Goal: Task Accomplishment & Management: Manage account settings

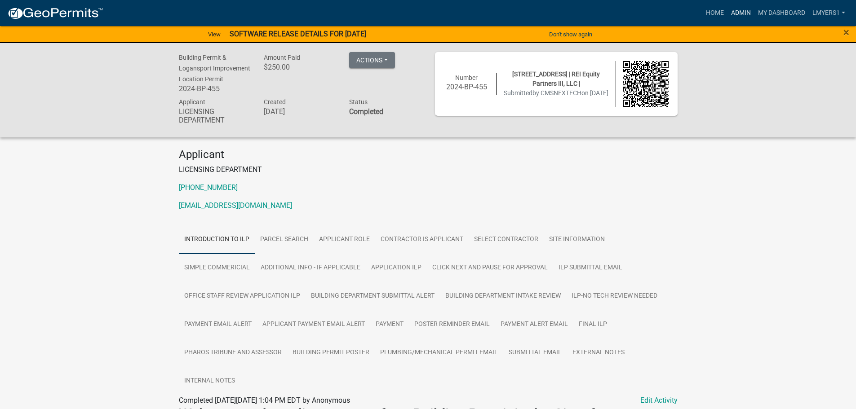
scroll to position [156, 0]
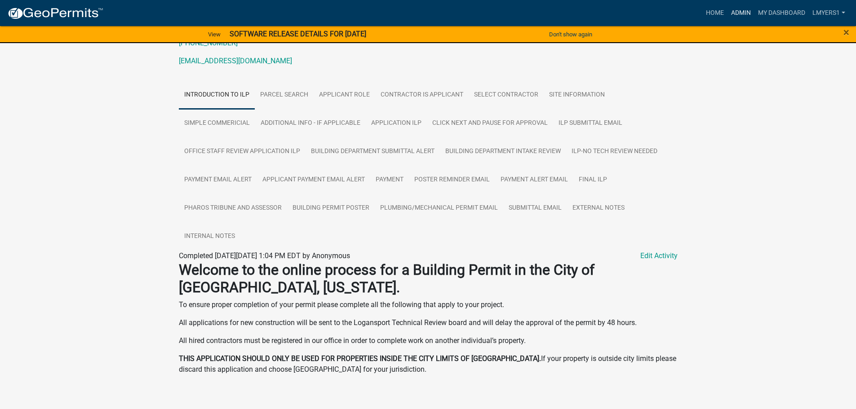
click at [739, 14] on link "Admin" at bounding box center [741, 12] width 27 height 17
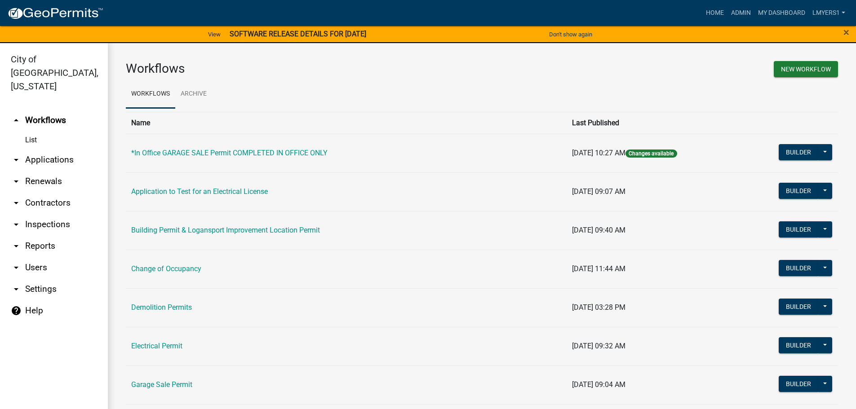
click at [46, 192] on link "arrow_drop_down Contractors" at bounding box center [54, 203] width 108 height 22
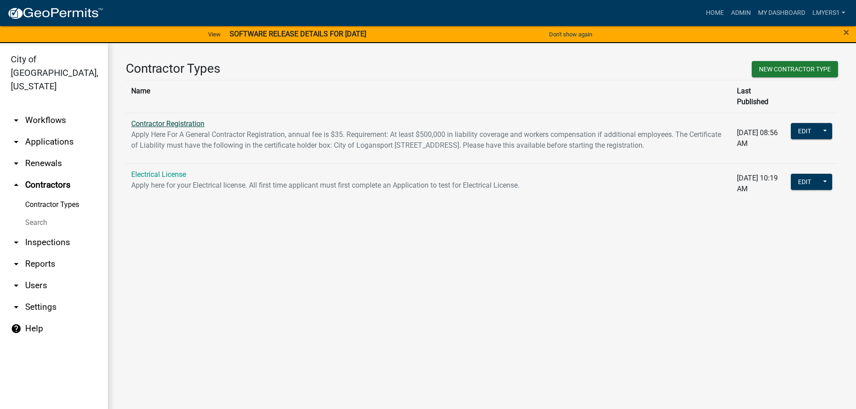
click at [178, 120] on link "Contractor Registration" at bounding box center [167, 124] width 73 height 9
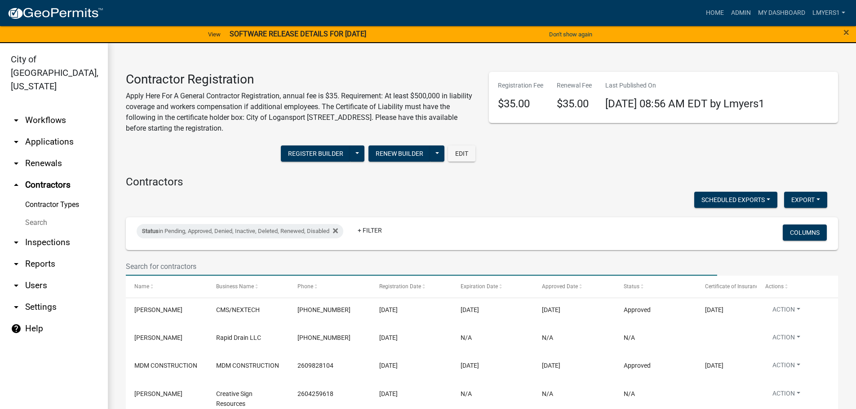
click at [155, 262] on input "text" at bounding box center [422, 267] width 592 height 18
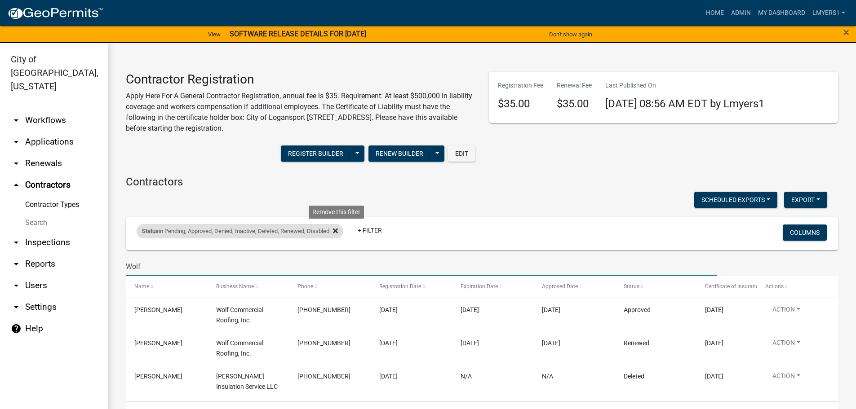
type input "Wolf"
click at [338, 231] on icon at bounding box center [335, 230] width 5 height 5
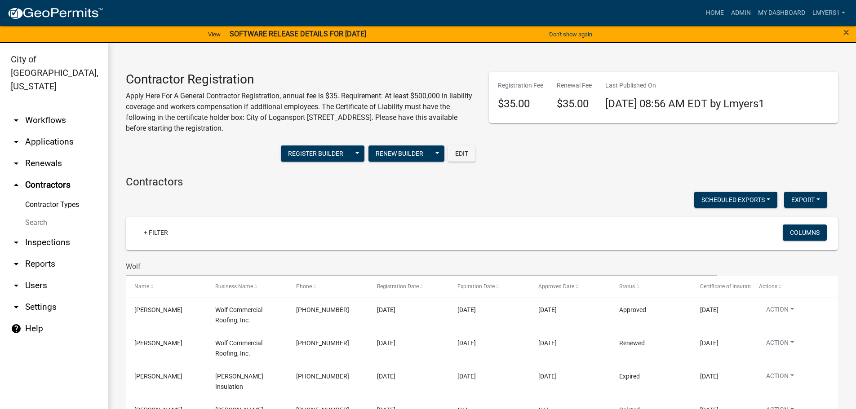
click at [49, 174] on link "arrow_drop_up Contractors" at bounding box center [54, 185] width 108 height 22
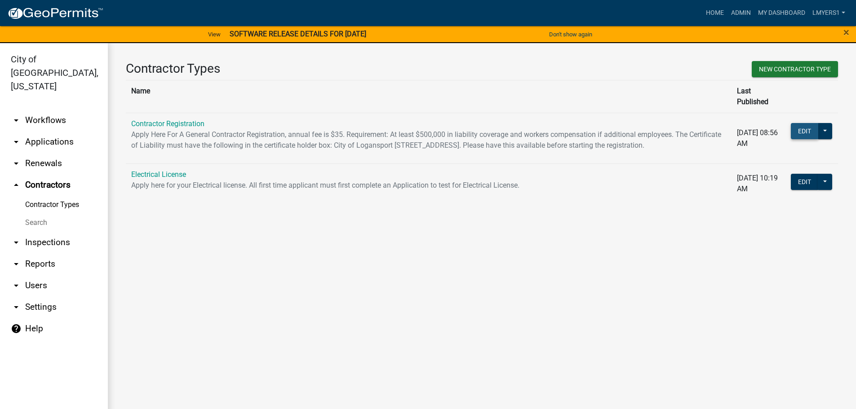
click at [802, 123] on button "Edit" at bounding box center [804, 131] width 27 height 16
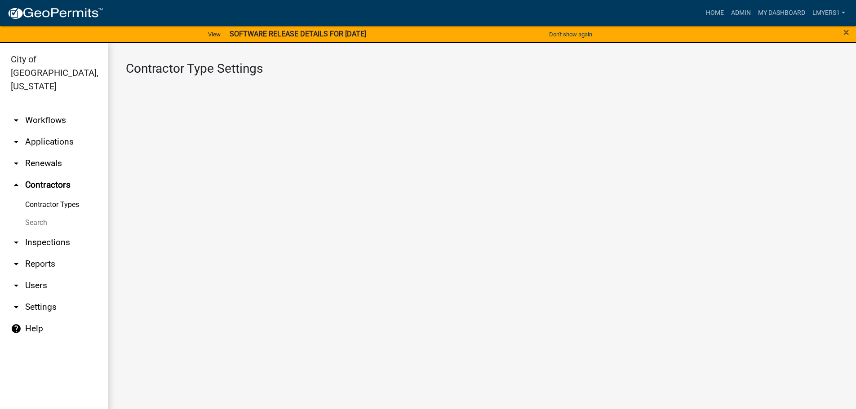
select select "1: b798264d-217c-4581-98de-27d3ae90d6db"
select select "1: Object"
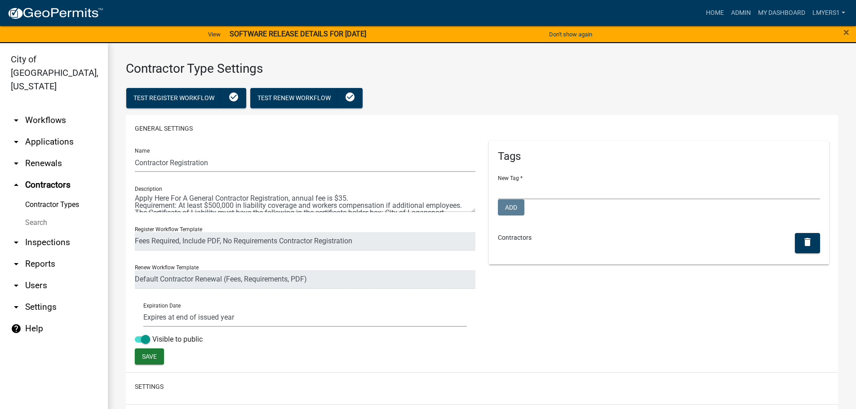
select select
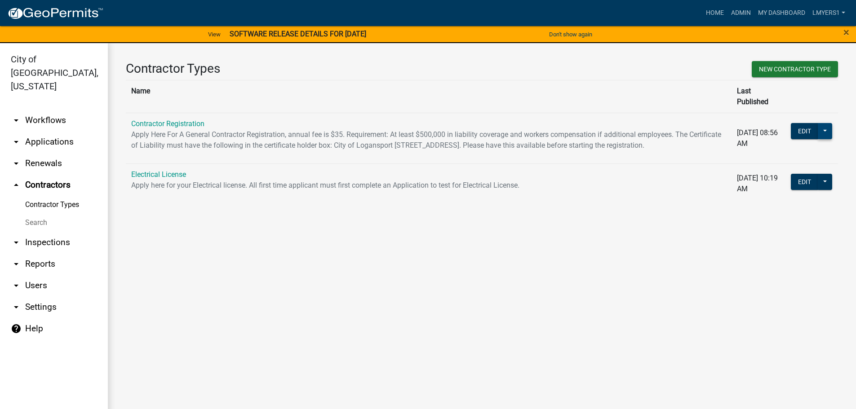
click at [828, 123] on button at bounding box center [825, 131] width 14 height 16
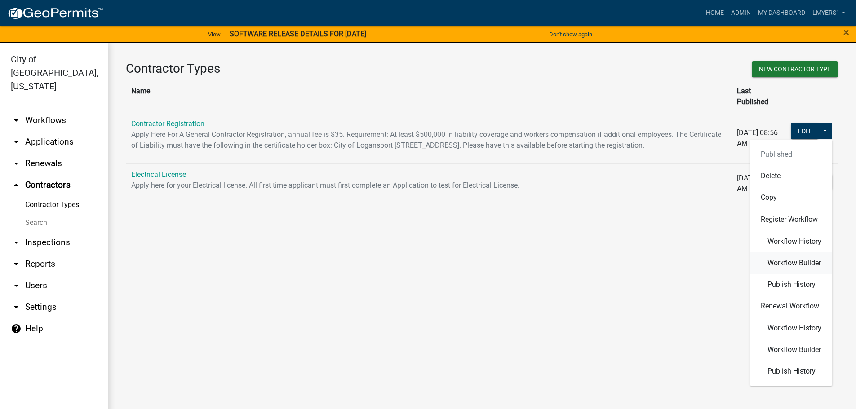
click at [809, 259] on span "Workflow Builder" at bounding box center [794, 262] width 53 height 7
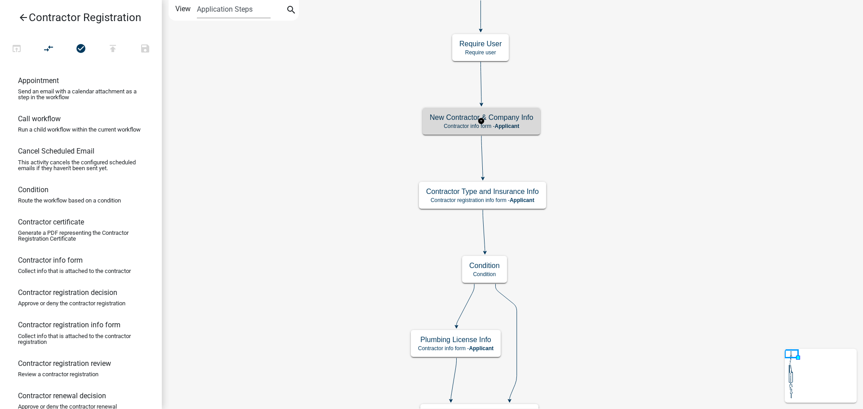
click at [496, 128] on span "Applicant" at bounding box center [507, 126] width 25 height 6
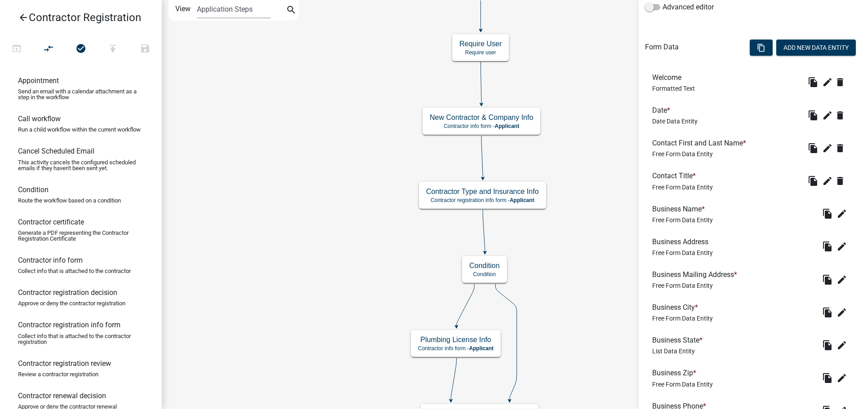
scroll to position [230, 0]
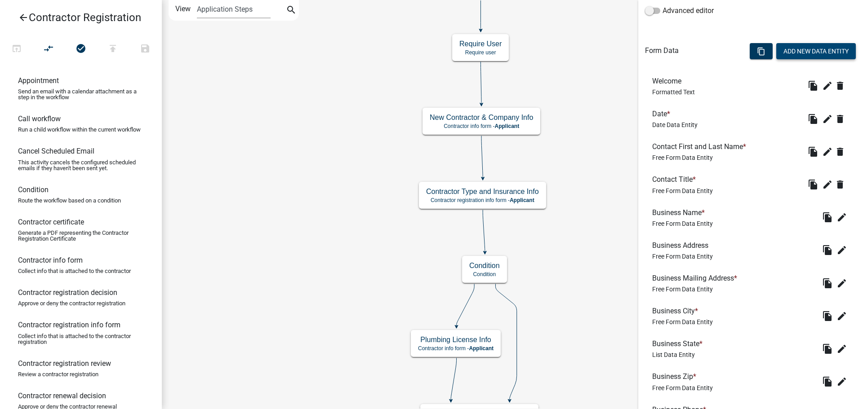
click at [794, 52] on button "Add New Data Entity" at bounding box center [816, 51] width 80 height 16
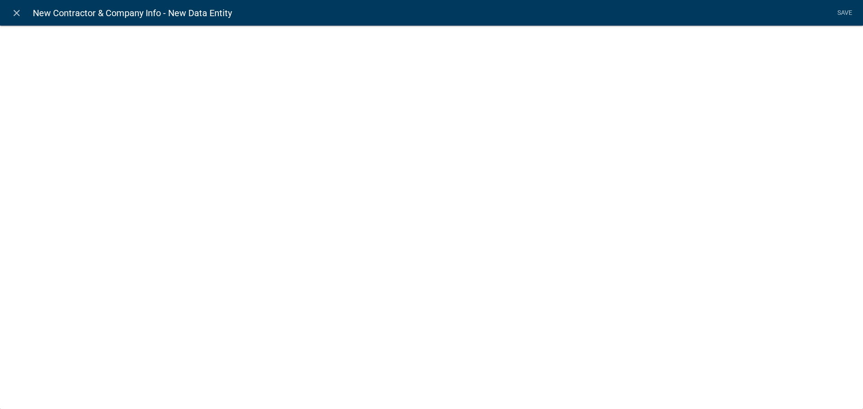
select select
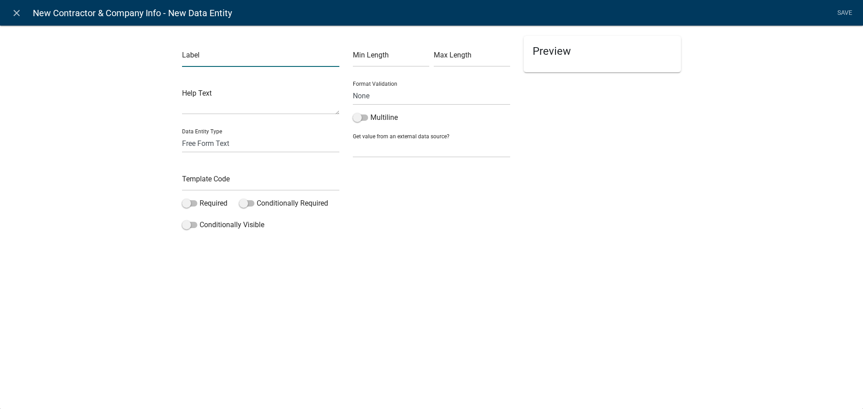
click at [206, 64] on input "text" at bounding box center [260, 58] width 157 height 18
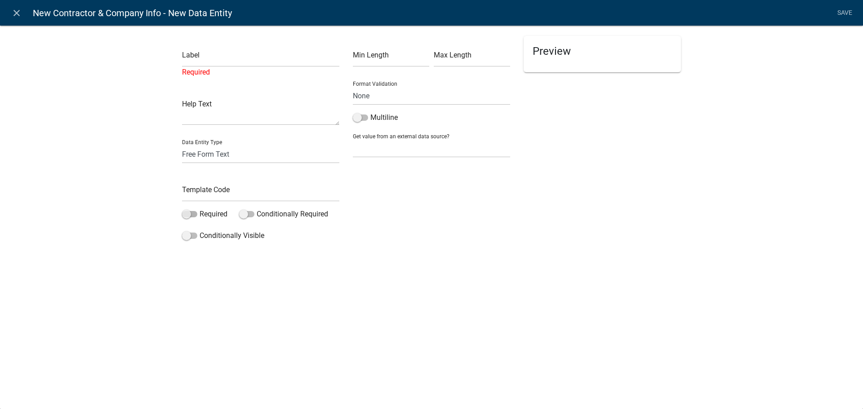
click at [193, 203] on div "Label Required Help Text Data Entity Type Free Form Text Display Entity Value F…" at bounding box center [260, 140] width 171 height 209
click at [196, 66] on input "text" at bounding box center [260, 58] width 157 height 18
click at [201, 157] on select "Free Form Text Display Entity Value Fee Numeric Data Date Map Sketch Data List …" at bounding box center [260, 154] width 157 height 18
select select "rich-text"
click at [182, 145] on select "Free Form Text Display Entity Value Fee Numeric Data Date Map Sketch Data List …" at bounding box center [260, 154] width 157 height 18
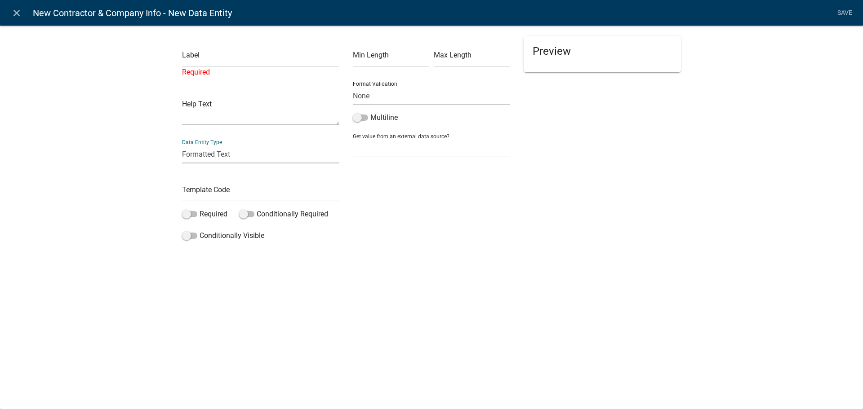
select select "rich-text"
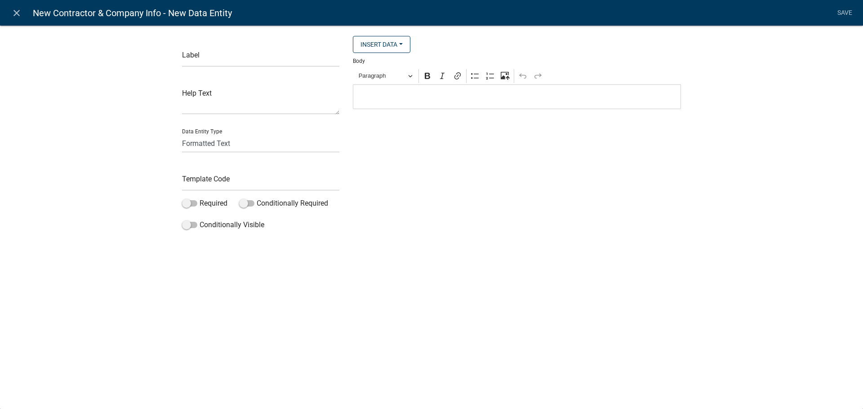
click at [385, 96] on p "Editor editing area: main. Press Alt+0 for help." at bounding box center [517, 97] width 319 height 11
click at [377, 98] on p "As a contractor" at bounding box center [517, 97] width 319 height 11
click at [397, 100] on p "As a register contractor" at bounding box center [517, 97] width 319 height 11
drag, startPoint x: 440, startPoint y: 98, endPoint x: 499, endPoint y: 135, distance: 70.0
click at [441, 100] on p "As a registered contractor" at bounding box center [517, 97] width 319 height 11
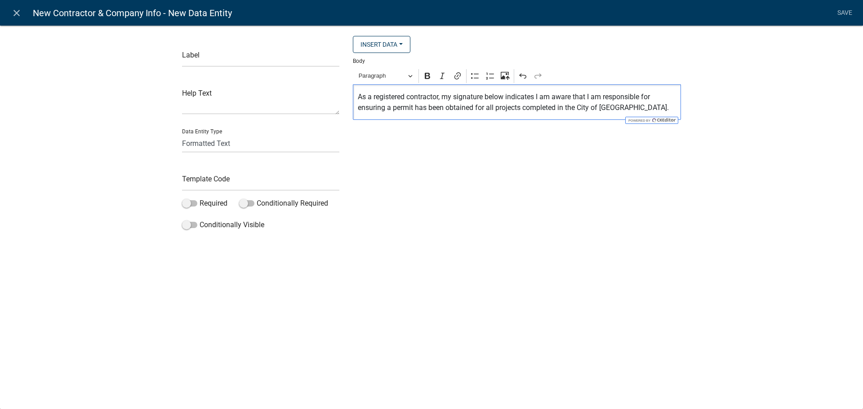
click at [523, 109] on p "As a registered contractor, my signature below indicates I am aware that I am r…" at bounding box center [517, 103] width 319 height 22
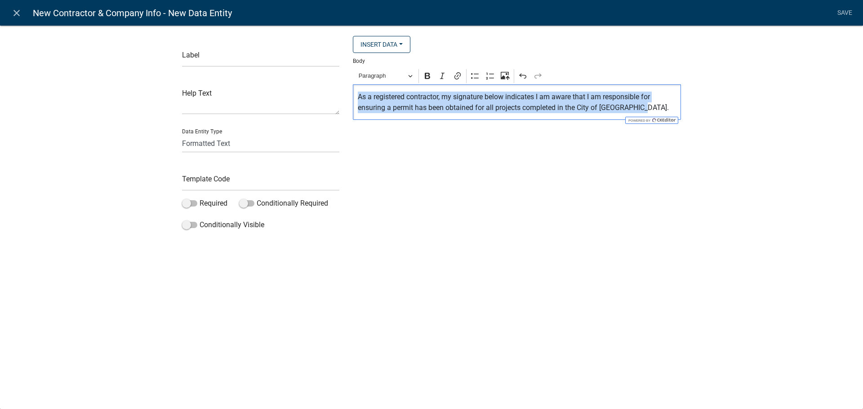
drag, startPoint x: 645, startPoint y: 103, endPoint x: 358, endPoint y: 102, distance: 287.2
click at [358, 102] on p "As a registered contractor, my signature below indicates I am aware that I am r…" at bounding box center [517, 103] width 319 height 22
copy p "As a registered contractor, my signature below indicates I am aware that I am r…"
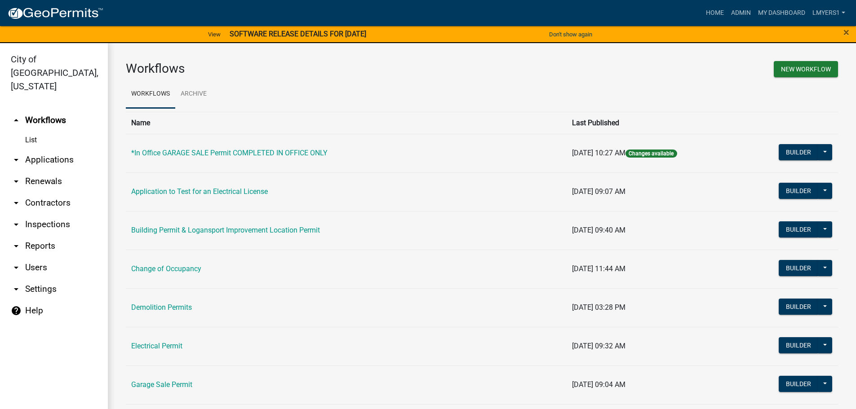
click at [39, 149] on link "arrow_drop_down Applications" at bounding box center [54, 160] width 108 height 22
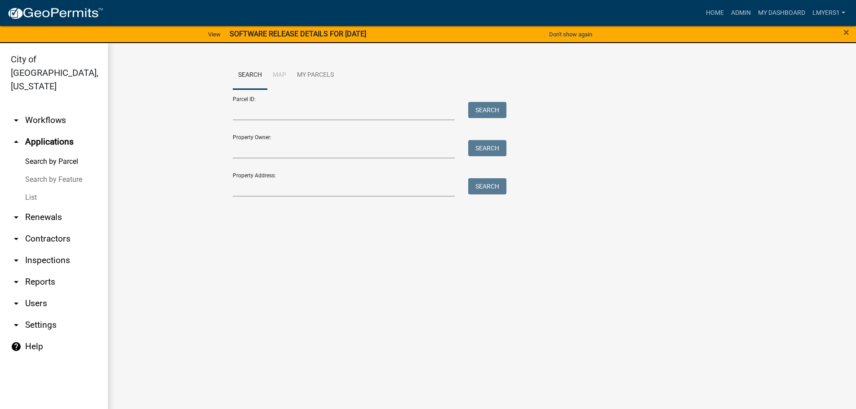
click at [36, 189] on link "List" at bounding box center [54, 198] width 108 height 18
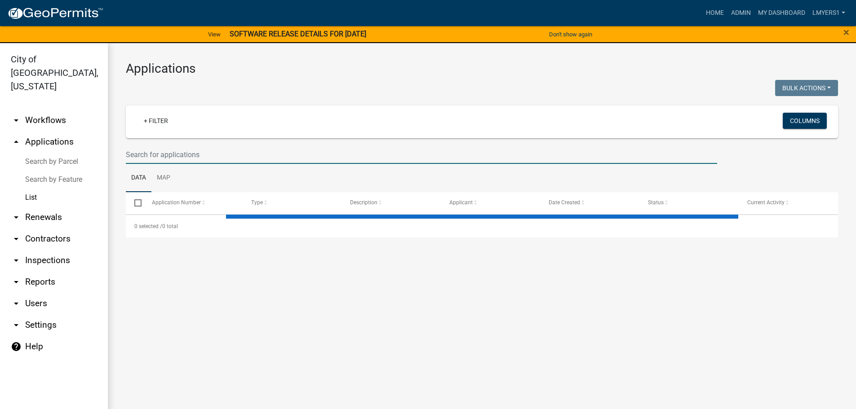
click at [150, 156] on input "text" at bounding box center [422, 155] width 592 height 18
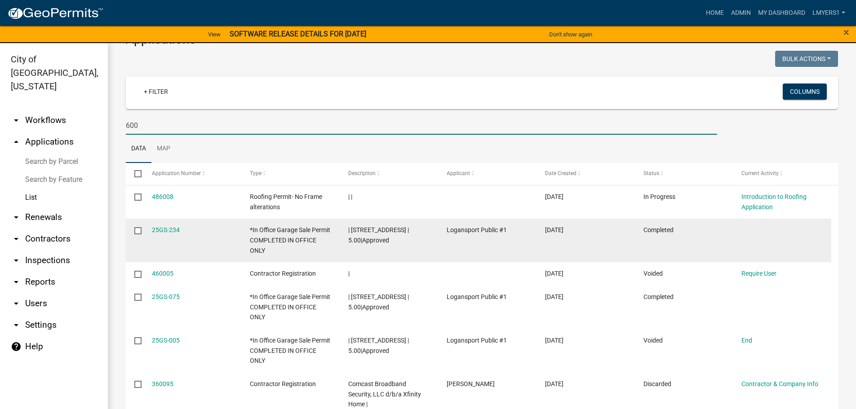
scroll to position [45, 0]
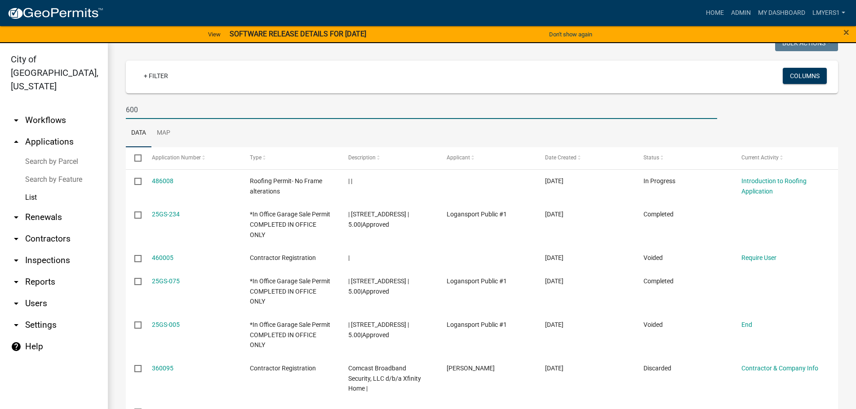
click at [156, 108] on input "600" at bounding box center [422, 110] width 592 height 18
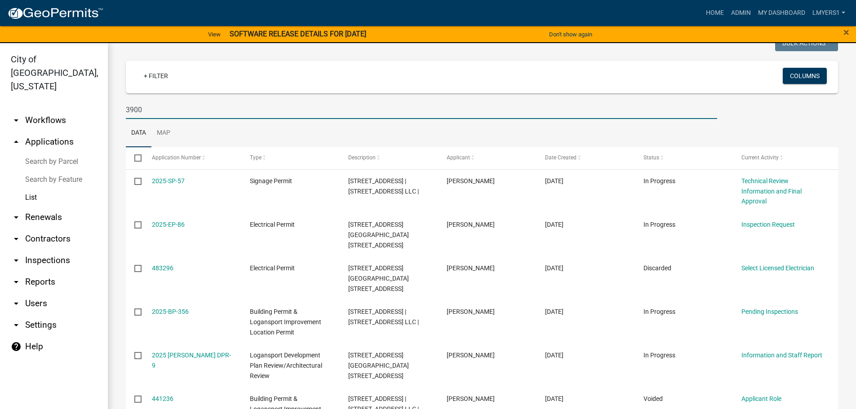
type input "3900"
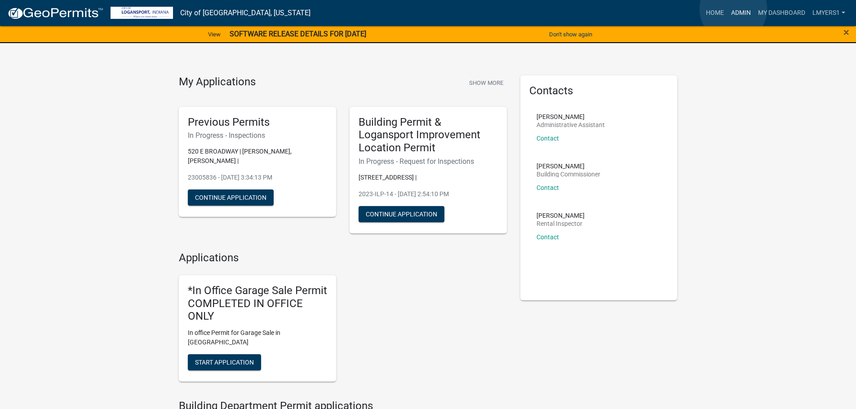
click at [734, 9] on link "Admin" at bounding box center [741, 12] width 27 height 17
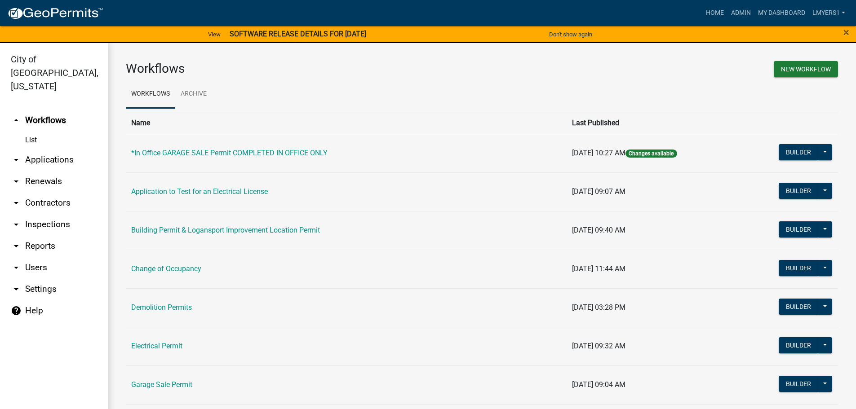
click at [33, 192] on link "arrow_drop_down Contractors" at bounding box center [54, 203] width 108 height 22
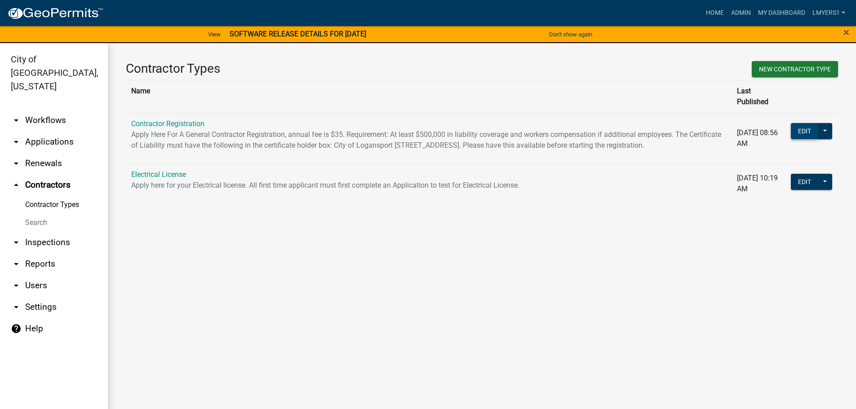
click at [797, 123] on button "Edit" at bounding box center [804, 131] width 27 height 16
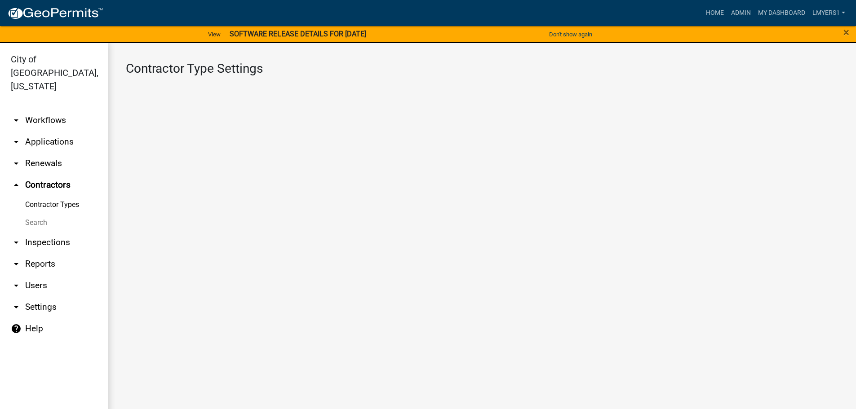
select select "1: b798264d-217c-4581-98de-27d3ae90d6db"
select select "1: Object"
select select
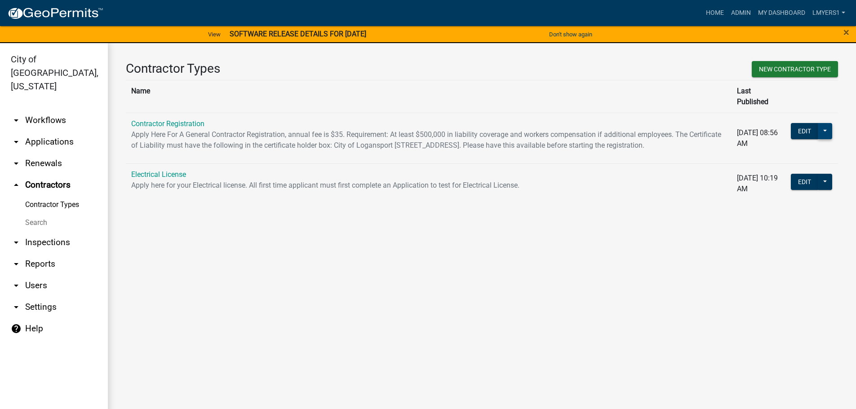
click at [830, 123] on button at bounding box center [825, 131] width 14 height 16
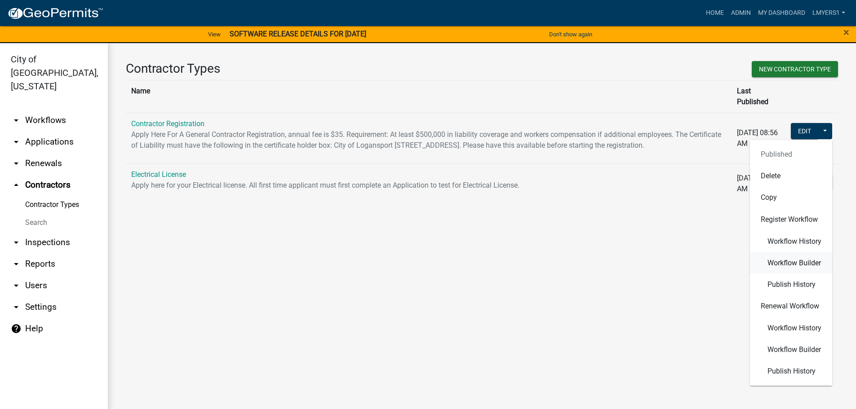
click at [799, 262] on button "Workflow Builder" at bounding box center [791, 263] width 82 height 22
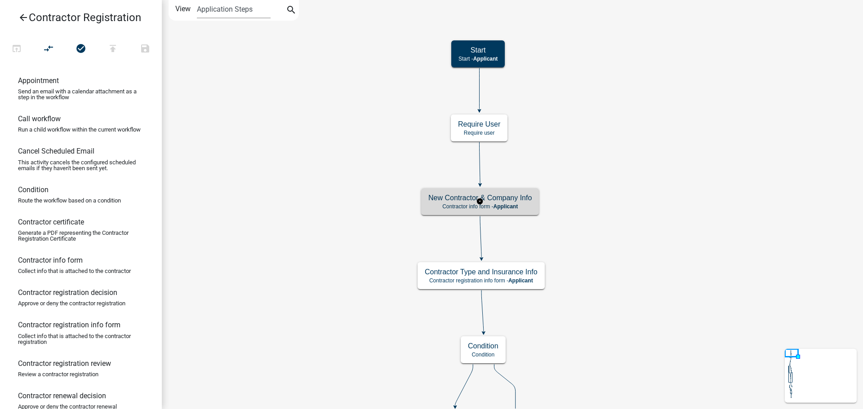
click at [486, 201] on h5 "New Contractor & Company Info" at bounding box center [479, 198] width 103 height 9
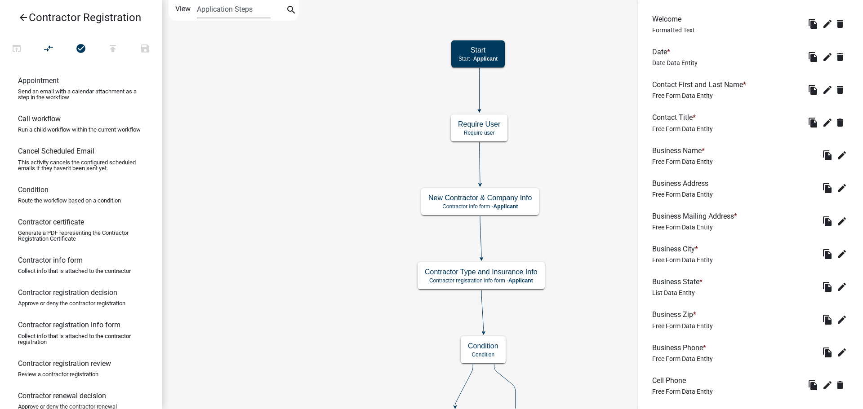
scroll to position [95, 0]
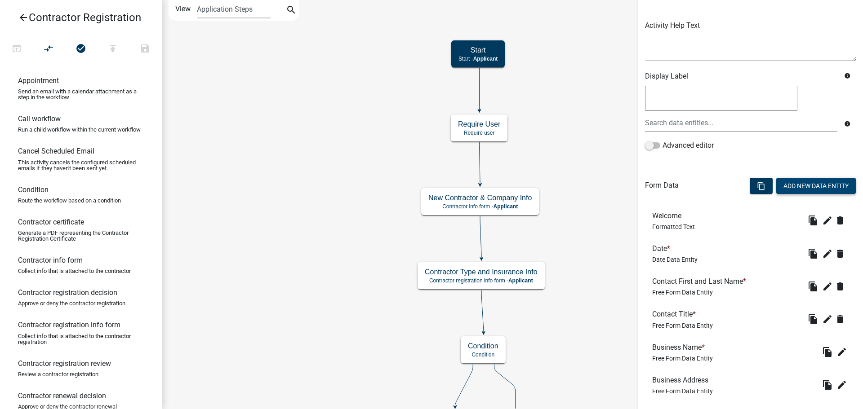
click at [800, 190] on button "Add New Data Entity" at bounding box center [816, 186] width 80 height 16
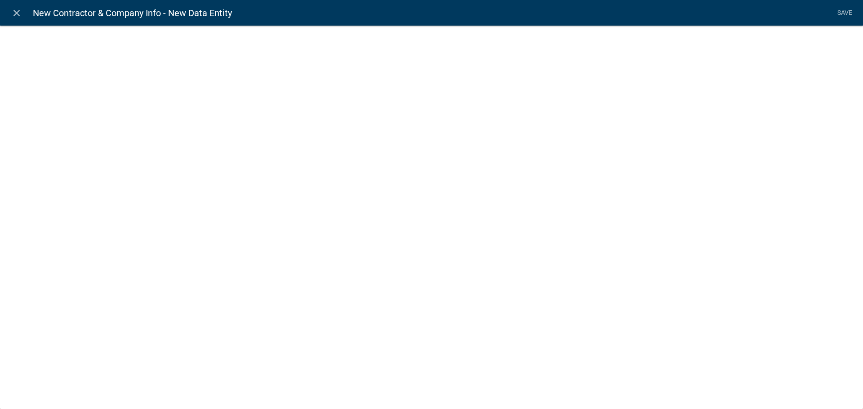
select select
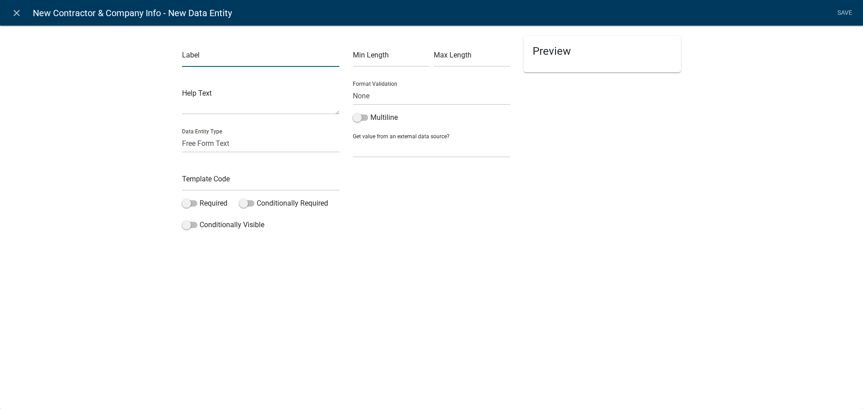
click at [217, 58] on input "text" at bounding box center [260, 58] width 157 height 18
type input "legal"
click at [210, 141] on select "Free Form Text Display Entity Value Fee Numeric Data Date Map Sketch Data List …" at bounding box center [260, 143] width 157 height 18
select select "rich-text"
click at [182, 134] on select "Free Form Text Display Entity Value Fee Numeric Data Date Map Sketch Data List …" at bounding box center [260, 143] width 157 height 18
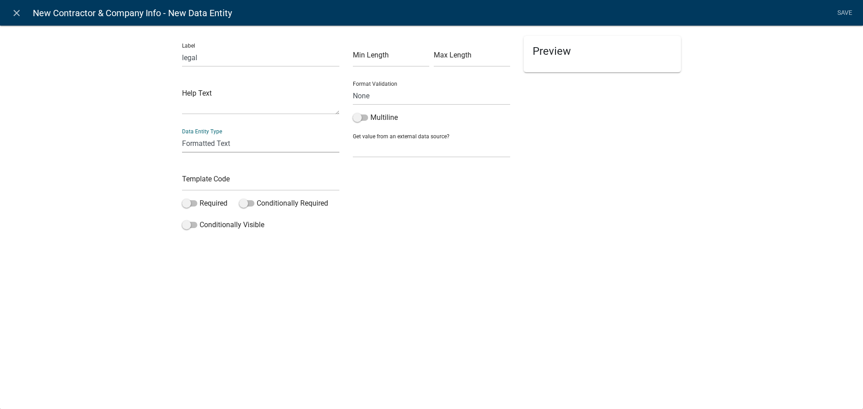
select select "rich-text"
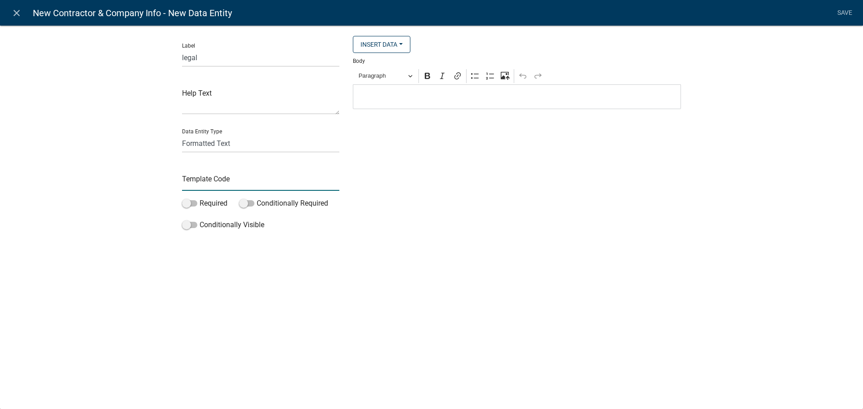
click at [219, 183] on input "text" at bounding box center [260, 182] width 157 height 18
type input "requirements"
click at [373, 98] on p "Editor editing area: main. Press Alt+0 for help." at bounding box center [517, 97] width 319 height 11
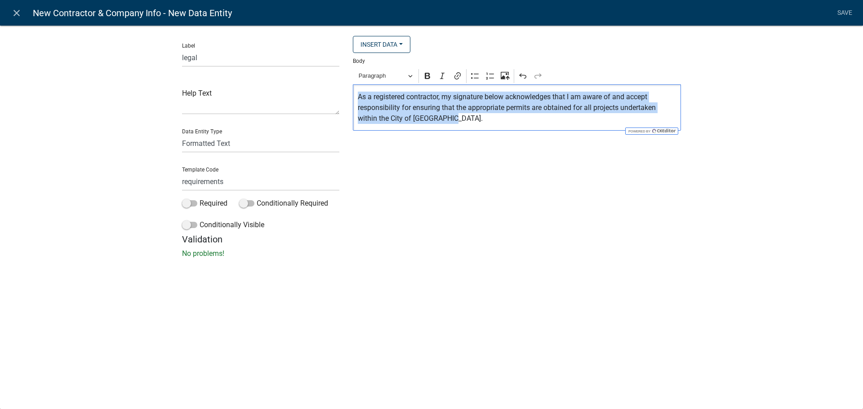
drag, startPoint x: 459, startPoint y: 122, endPoint x: 358, endPoint y: 97, distance: 103.8
click at [358, 97] on p "As a registered contractor, my signature below acknowledges that I am aware of …" at bounding box center [517, 108] width 319 height 32
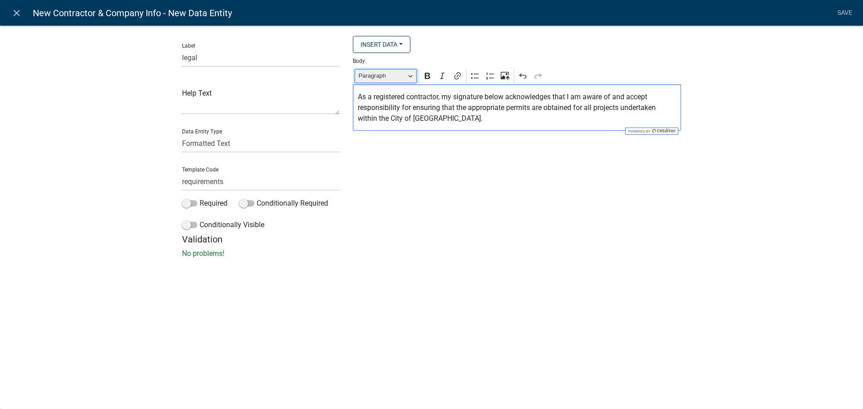
click at [413, 79] on button "Paragraph" at bounding box center [386, 76] width 62 height 14
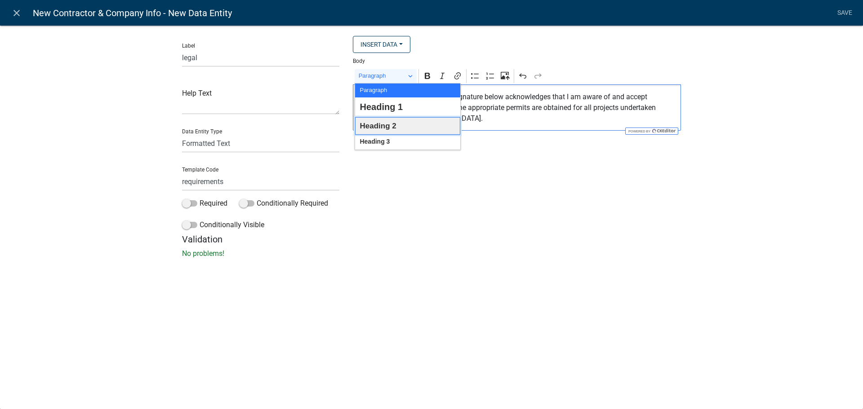
click at [401, 126] on button "Heading 2" at bounding box center [407, 126] width 105 height 18
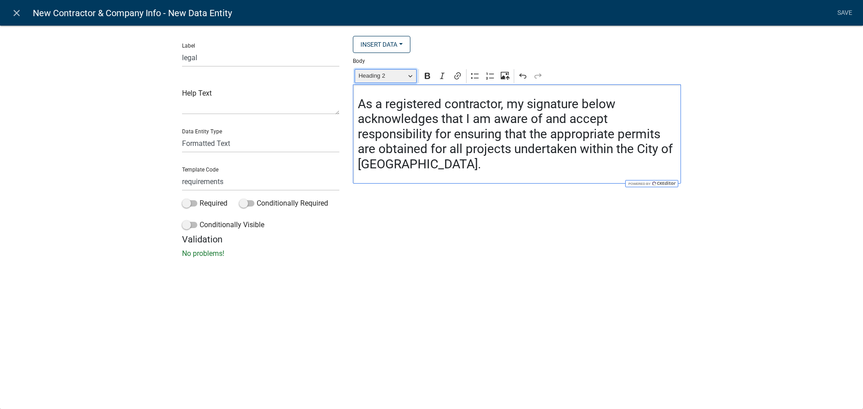
click at [409, 74] on button "Heading 2" at bounding box center [386, 76] width 62 height 14
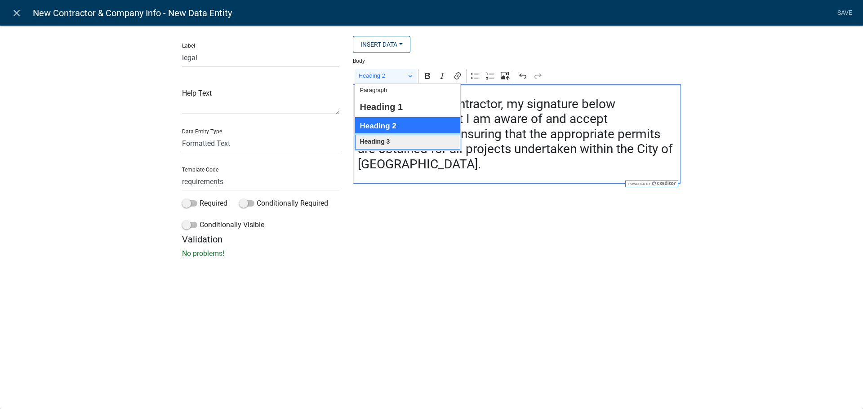
click at [400, 143] on button "Heading 3" at bounding box center [407, 142] width 105 height 15
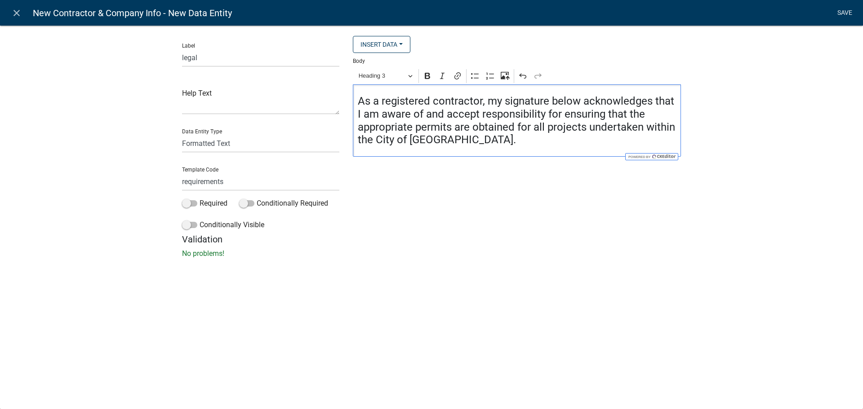
click at [841, 12] on link "Save" at bounding box center [844, 12] width 22 height 17
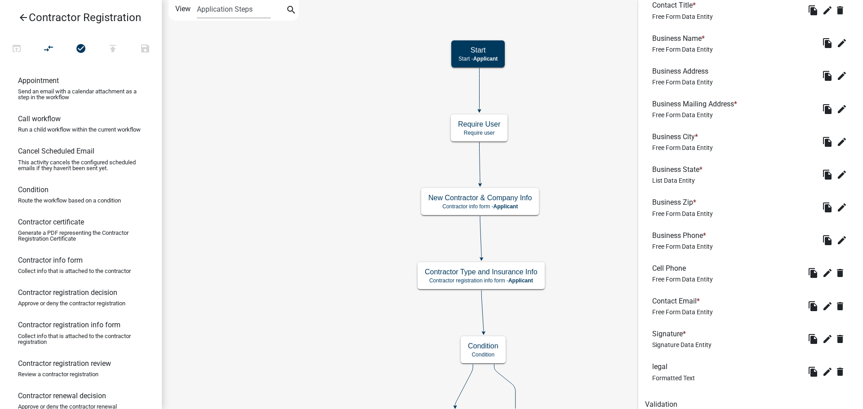
scroll to position [443, 0]
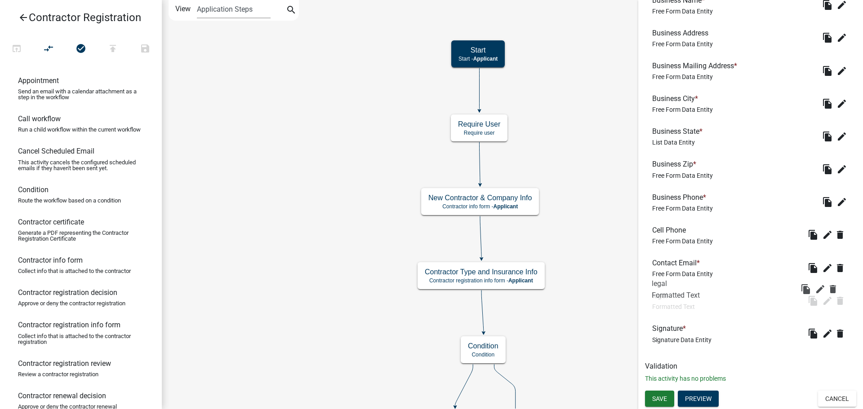
drag, startPoint x: 661, startPoint y: 338, endPoint x: 661, endPoint y: 293, distance: 45.0
click at [704, 400] on button "Preview" at bounding box center [698, 399] width 41 height 16
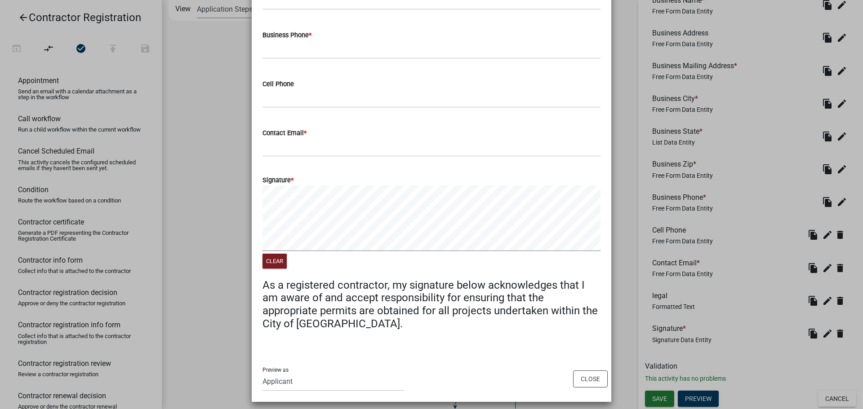
scroll to position [833, 0]
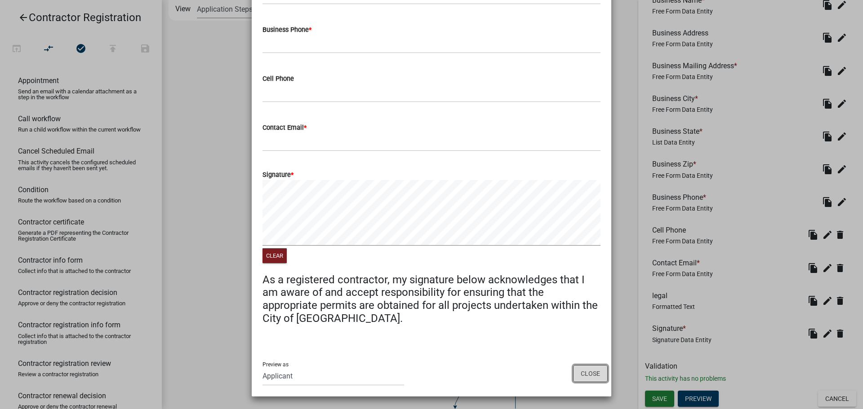
click at [583, 370] on button "Close" at bounding box center [590, 373] width 35 height 17
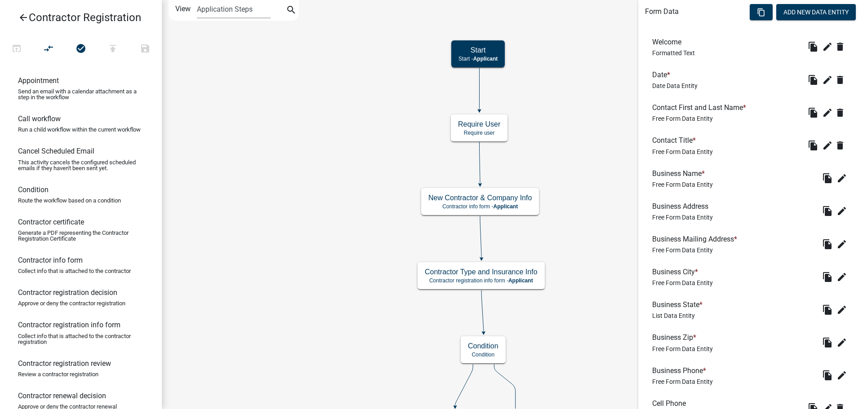
scroll to position [263, 0]
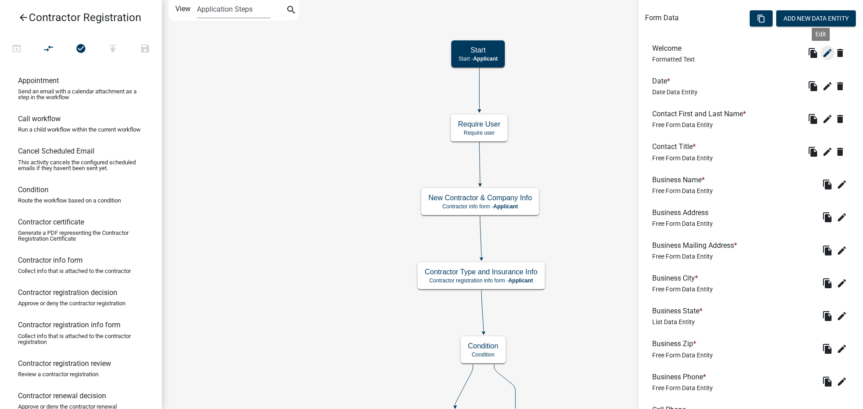
click at [822, 55] on icon "edit" at bounding box center [827, 53] width 11 height 11
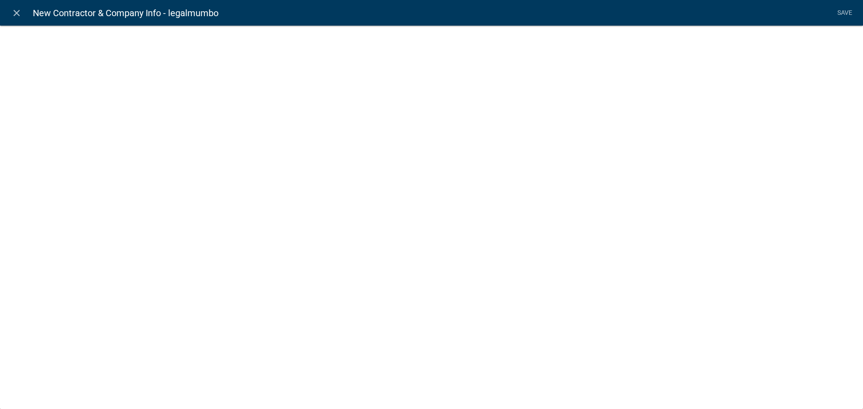
select select "rich-text"
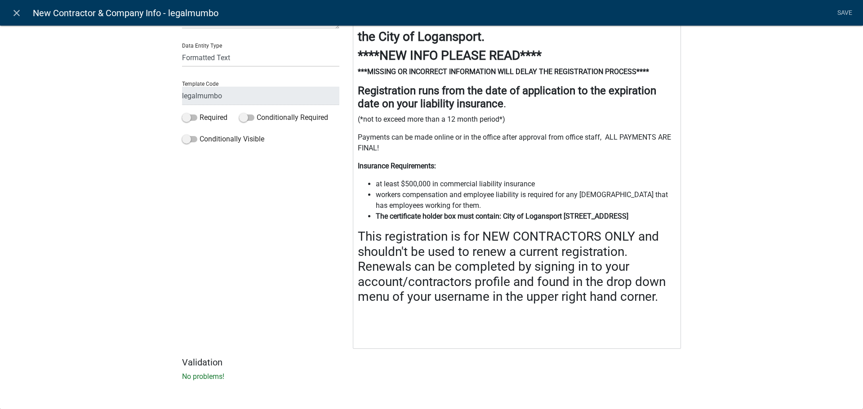
scroll to position [97, 0]
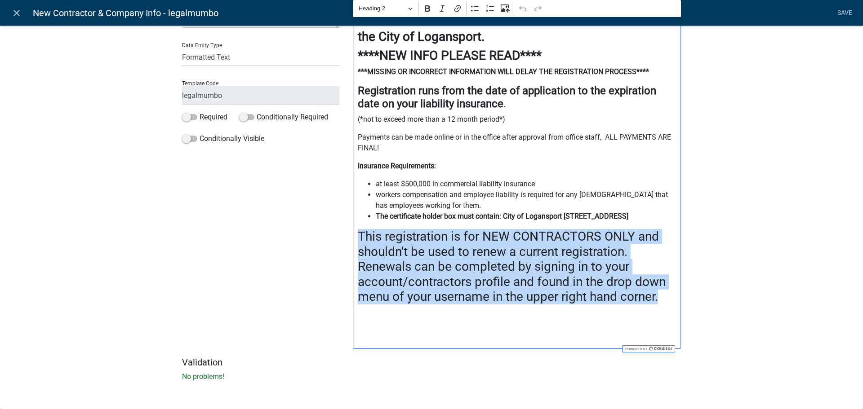
drag, startPoint x: 656, startPoint y: 298, endPoint x: 351, endPoint y: 237, distance: 310.8
click at [353, 237] on div "⁠⁠⁠⁠⁠⁠⁠ Welcome to the Online Contractor's Registration for the City of Logansp…" at bounding box center [517, 174] width 328 height 351
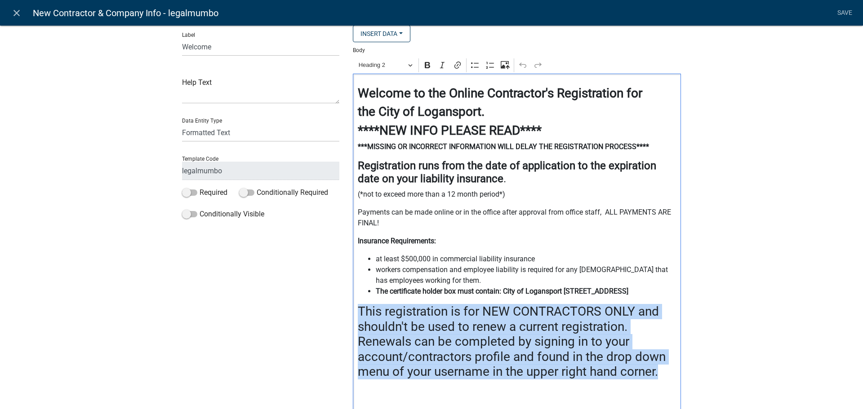
scroll to position [7, 0]
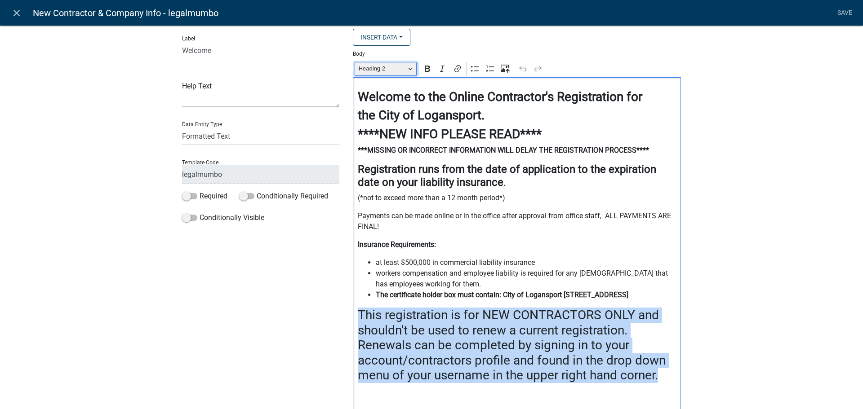
click at [406, 70] on button "Heading 2" at bounding box center [386, 69] width 62 height 14
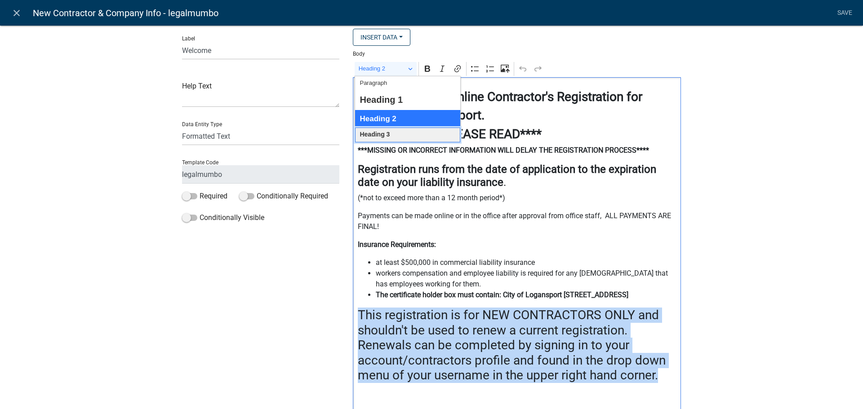
click at [390, 136] on button "Heading 3" at bounding box center [407, 135] width 105 height 15
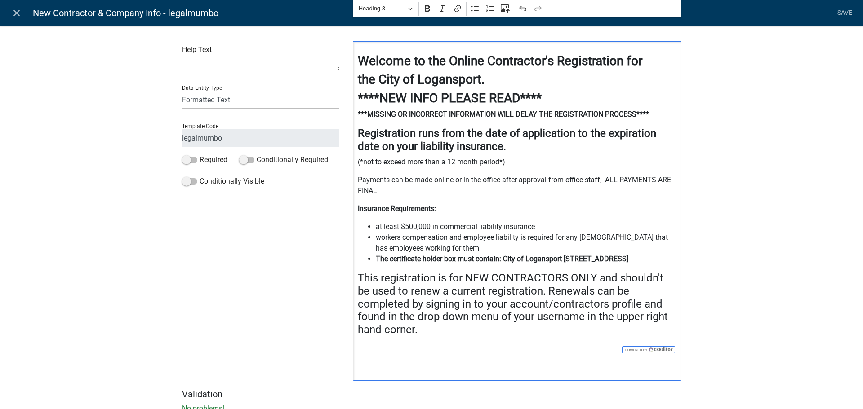
scroll to position [86, 0]
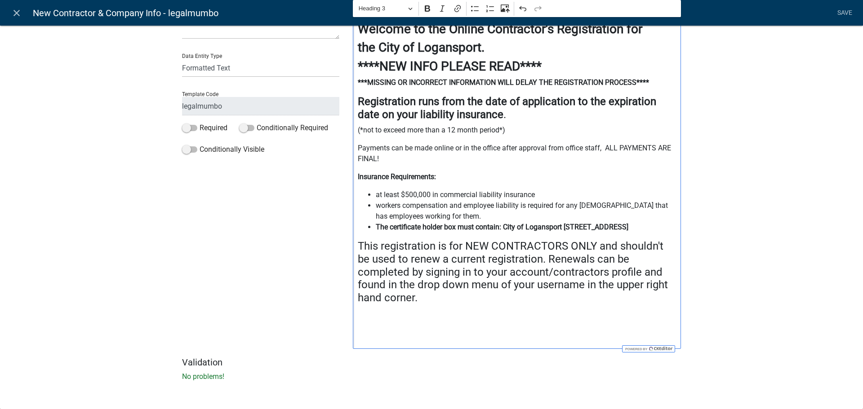
click at [430, 329] on h4 "Editor editing area: main. Press Alt+0 for help." at bounding box center [517, 332] width 319 height 13
drag, startPoint x: 356, startPoint y: 321, endPoint x: 485, endPoint y: 143, distance: 219.8
click at [485, 143] on p "Payments can be made online or in the office after approval from office staff, …" at bounding box center [517, 154] width 319 height 22
click at [518, 105] on h4 "Registration runs from the date of application to the expiration date on your l…" at bounding box center [517, 108] width 319 height 26
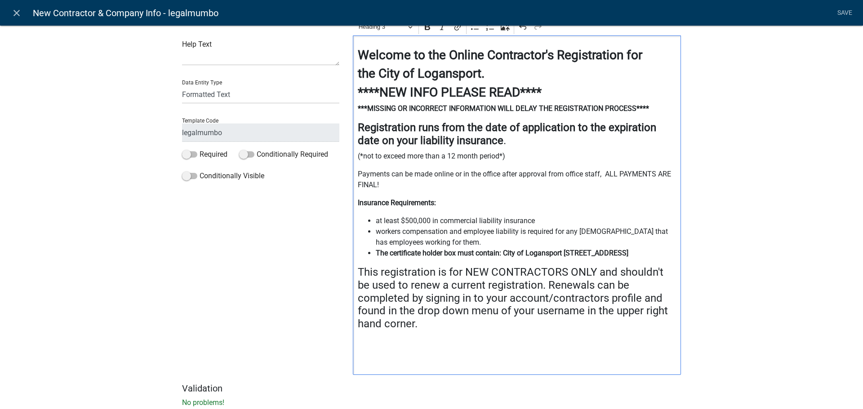
scroll to position [0, 0]
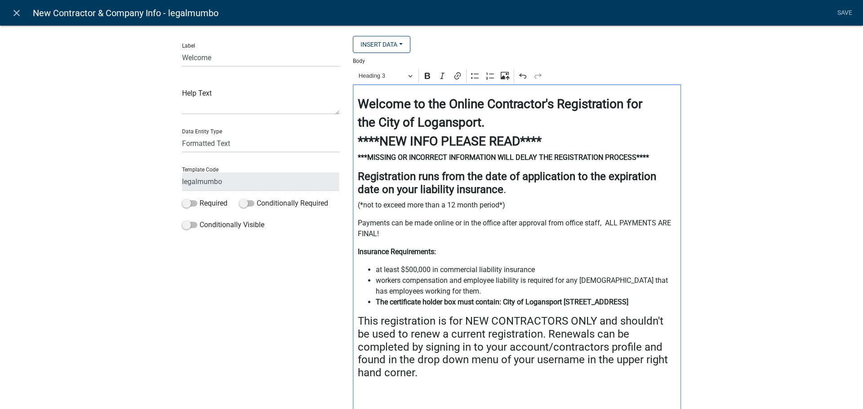
click at [405, 136] on strong "****NEW INFO PLEASE READ****" at bounding box center [450, 141] width 184 height 15
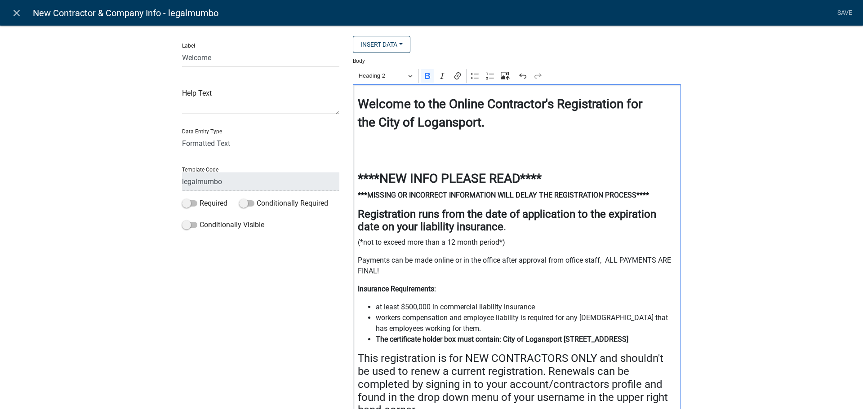
drag, startPoint x: 558, startPoint y: 180, endPoint x: 369, endPoint y: 176, distance: 189.7
click at [360, 182] on h3 "****NEW INFO PLEASE READ****" at bounding box center [517, 178] width 319 height 15
drag, startPoint x: 390, startPoint y: 174, endPoint x: 356, endPoint y: 178, distance: 34.0
click at [358, 178] on strong "****NEW INFO PLEASE READ****" at bounding box center [450, 178] width 184 height 15
click at [368, 143] on strong "Editor editing area: main. Press Alt+0 for help." at bounding box center [383, 141] width 50 height 15
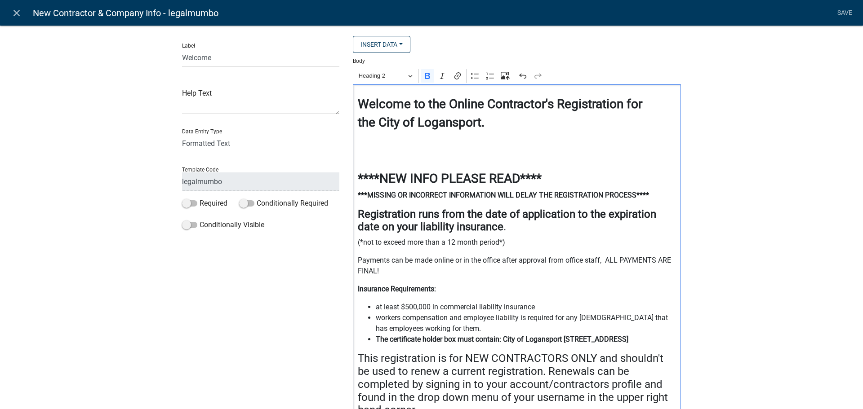
click at [358, 147] on strong "Editor editing area: main. Press Alt+0 for help." at bounding box center [383, 141] width 50 height 15
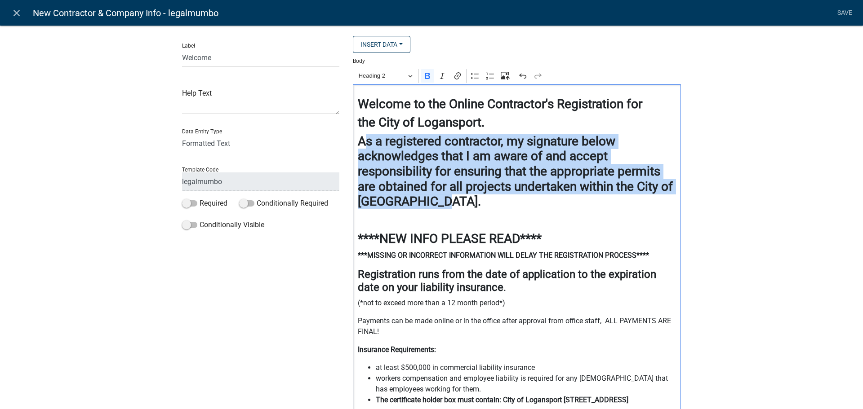
drag, startPoint x: 425, startPoint y: 206, endPoint x: 356, endPoint y: 138, distance: 97.3
click at [358, 138] on strong "As a registered contractor, my signature below acknowledges that I am aware of …" at bounding box center [515, 171] width 315 height 75
click at [400, 73] on span "Heading 2" at bounding box center [382, 76] width 47 height 11
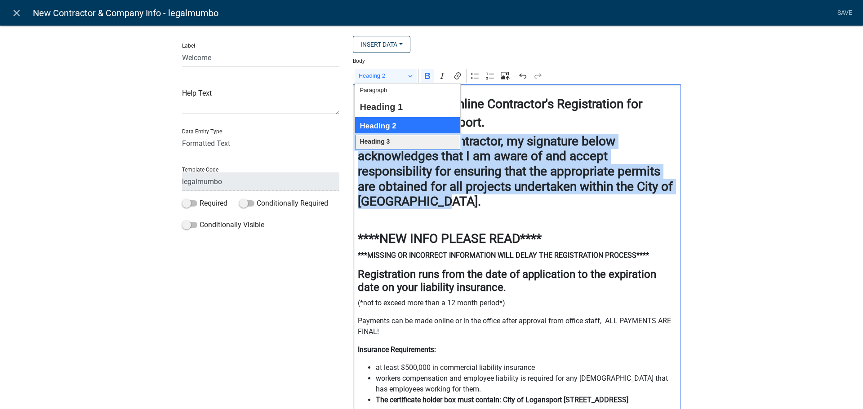
click at [391, 141] on button "Heading 3" at bounding box center [407, 142] width 105 height 15
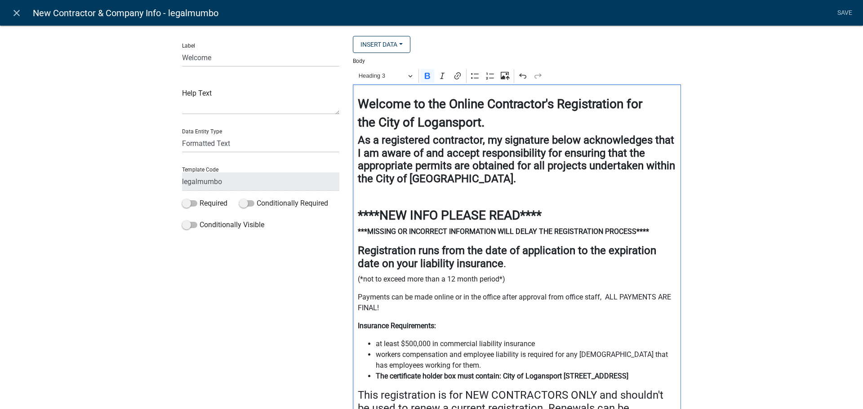
click at [498, 128] on h3 "the City of Logansport." at bounding box center [517, 122] width 319 height 15
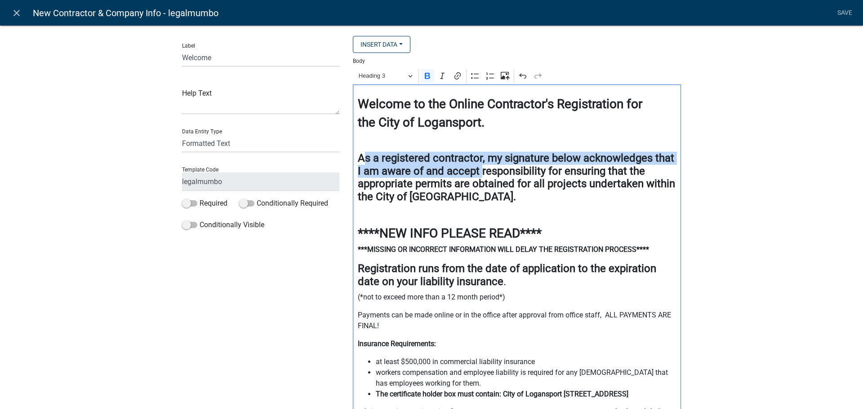
drag, startPoint x: 476, startPoint y: 169, endPoint x: 357, endPoint y: 152, distance: 120.3
click at [358, 152] on strong "As a registered contractor, my signature below acknowledges that I am aware of …" at bounding box center [516, 177] width 317 height 51
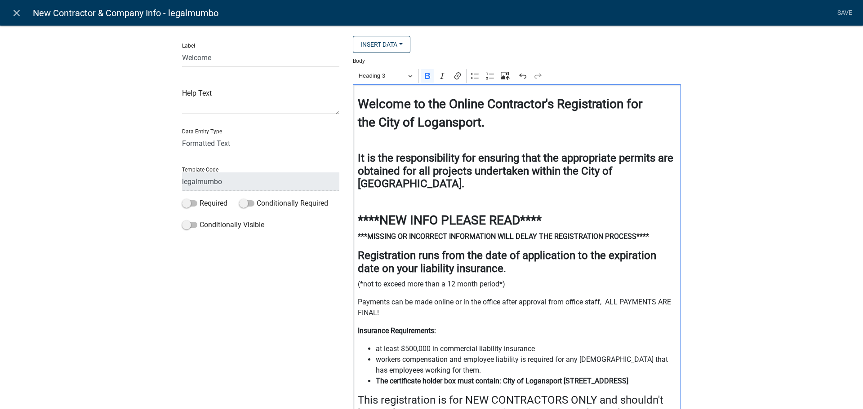
click at [461, 156] on strong "It is the responsibility for ensuring that the appropriate permits are obtained…" at bounding box center [516, 171] width 316 height 39
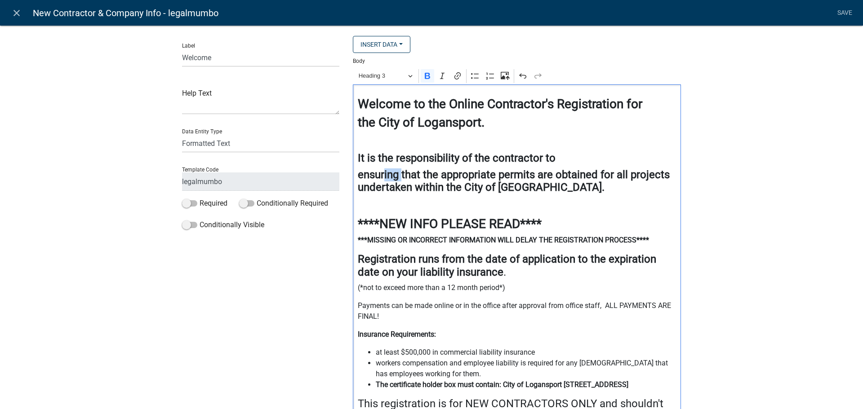
drag, startPoint x: 397, startPoint y: 177, endPoint x: 382, endPoint y: 177, distance: 15.7
click at [382, 177] on strong "ensuring that the appropriate permits are obtained for all projects undertaken …" at bounding box center [514, 182] width 312 height 26
click at [439, 182] on strong "ensure that the appropriate permits are obtained for all projects undertaken wi…" at bounding box center [509, 182] width 303 height 26
click at [559, 158] on h4 "It is the responsibility of the contractor to" at bounding box center [517, 158] width 319 height 13
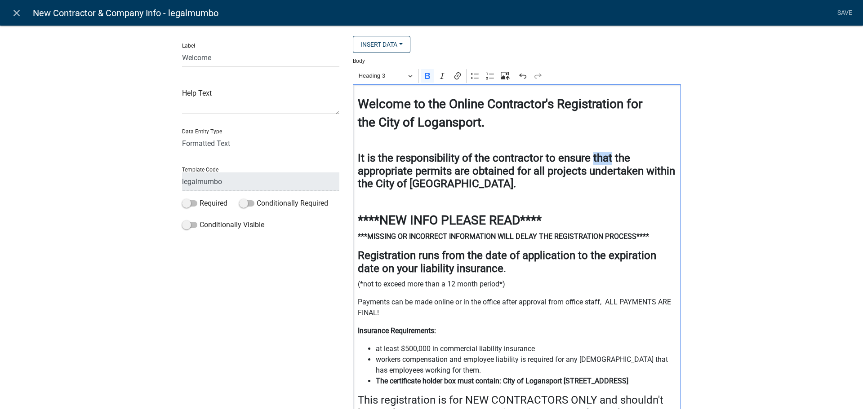
drag, startPoint x: 589, startPoint y: 156, endPoint x: 604, endPoint y: 160, distance: 15.7
click at [604, 160] on strong "It is the responsibility of the contractor to ensure that the appropriate permi…" at bounding box center [516, 171] width 317 height 39
drag, startPoint x: 638, startPoint y: 172, endPoint x: 601, endPoint y: 178, distance: 37.7
click at [601, 178] on strong "It is the responsibility of the contractor to ensure that the appropriate permi…" at bounding box center [516, 171] width 317 height 39
click at [609, 205] on h3 "Editor editing area: main. Press Alt+0 for help." at bounding box center [517, 201] width 319 height 15
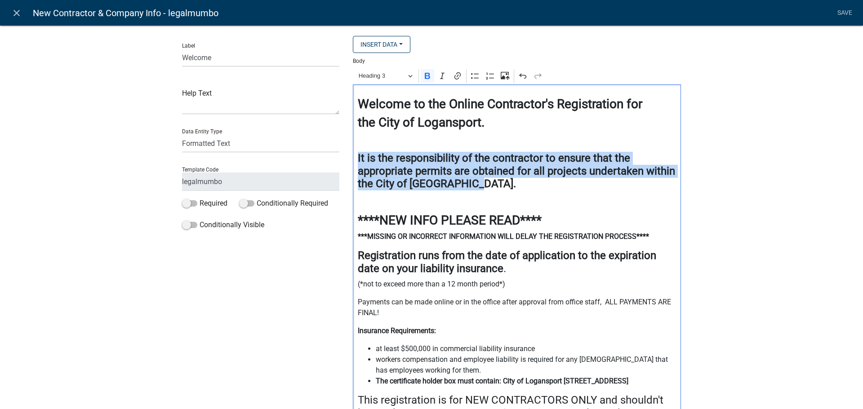
drag, startPoint x: 465, startPoint y: 183, endPoint x: 355, endPoint y: 158, distance: 113.0
click at [358, 158] on strong "It is the responsibility of the contractor to ensure that the appropriate permi…" at bounding box center [516, 171] width 317 height 39
click at [360, 161] on strong "It is the responsibility of the contractor to ensure that the appropriate permi…" at bounding box center [516, 171] width 317 height 39
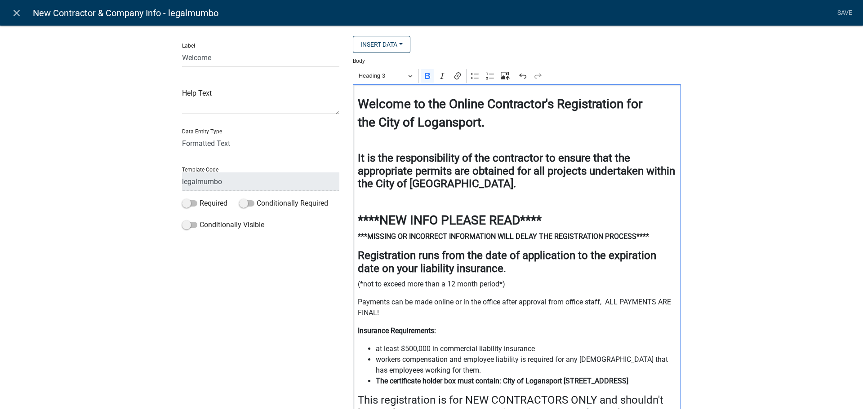
click at [358, 159] on strong "It is the responsibility of the contractor to ensure that the appropriate permi…" at bounding box center [516, 171] width 317 height 39
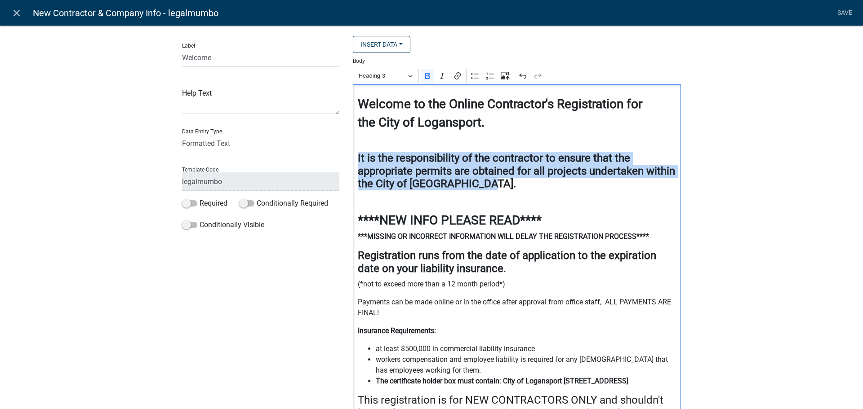
drag, startPoint x: 472, startPoint y: 182, endPoint x: 353, endPoint y: 154, distance: 122.0
click at [353, 154] on div "Welcome to the Online Contractor's Registration for the City of Logansport. It …" at bounding box center [517, 294] width 328 height 419
copy strong "It is the responsibility of the contractor to ensure that the appropriate permi…"
drag, startPoint x: 472, startPoint y: 184, endPoint x: 355, endPoint y: 159, distance: 119.6
click at [358, 159] on strong "It is the responsibility of the contractor to ensure that the appropriate permi…" at bounding box center [516, 171] width 317 height 39
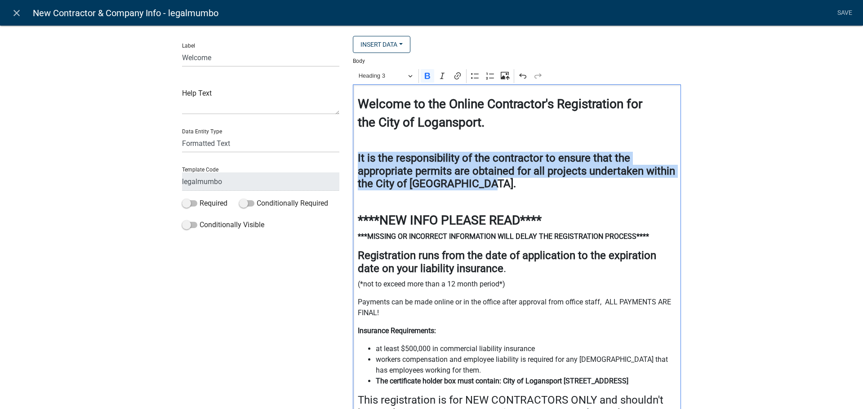
copy strong "It is the responsibility of the contractor to ensure that the appropriate permi…"
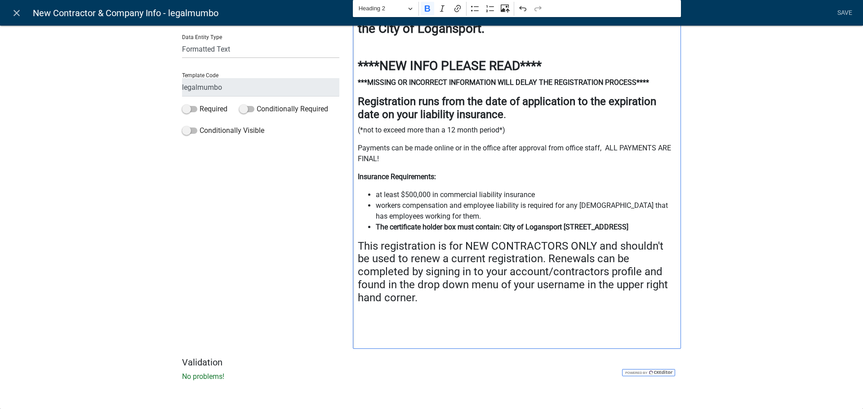
scroll to position [105, 0]
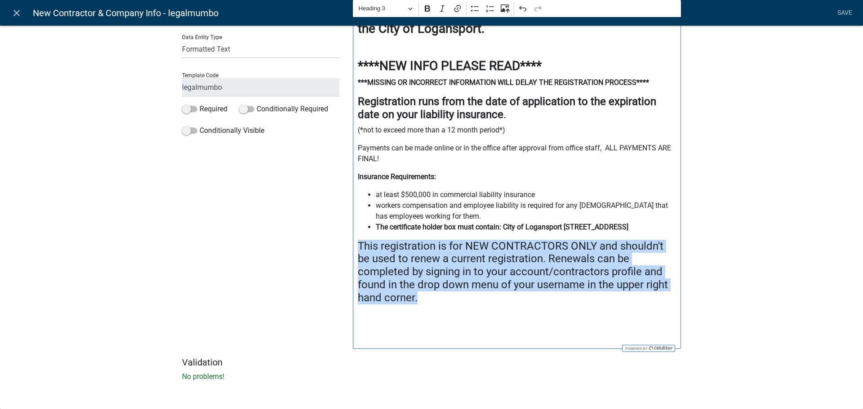
drag, startPoint x: 421, startPoint y: 299, endPoint x: 357, endPoint y: 247, distance: 83.1
click at [358, 247] on h4 "This registration is for NEW CONTRACTORS ONLY and shouldn't be used to renew a …" at bounding box center [517, 272] width 319 height 65
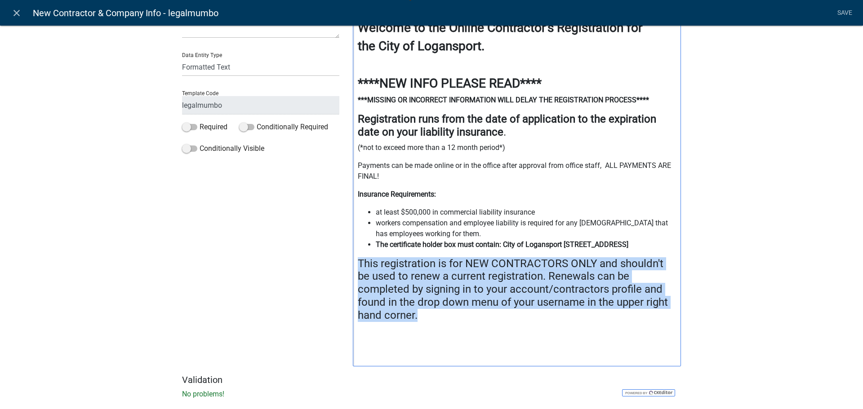
scroll to position [60, 0]
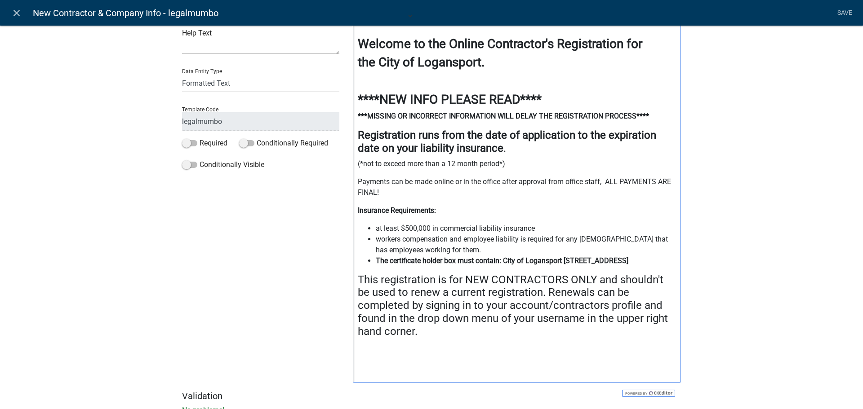
click at [368, 369] on div "Welcome to the Online Contractor's Registration for the City of Logansport. ***…" at bounding box center [517, 203] width 328 height 359
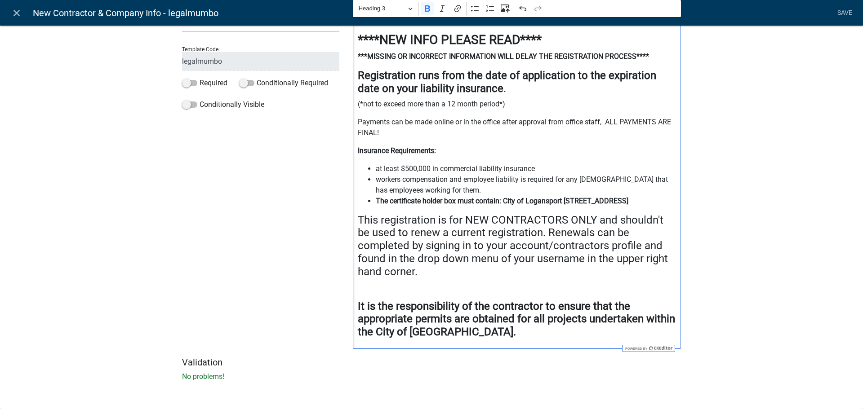
scroll to position [131, 0]
click at [359, 290] on p "Editor editing area: main. Press Alt+0 for help." at bounding box center [517, 287] width 319 height 11
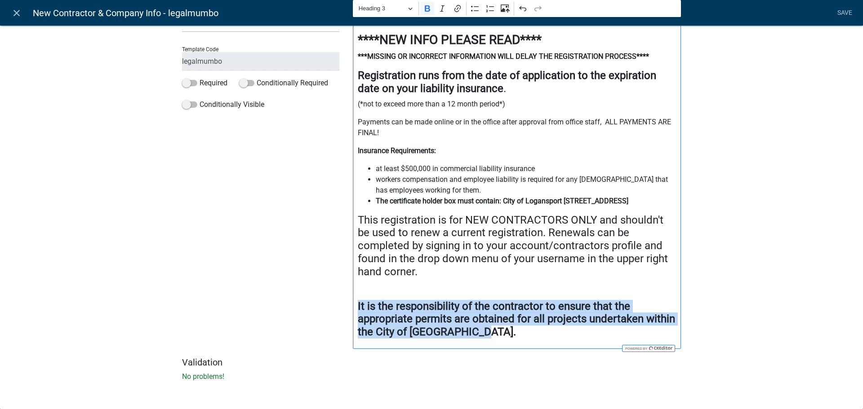
drag, startPoint x: 468, startPoint y: 335, endPoint x: 353, endPoint y: 308, distance: 118.2
click at [353, 308] on div "Welcome to the Online Contractor's Registration for the City of Logansport. ***…" at bounding box center [517, 156] width 328 height 384
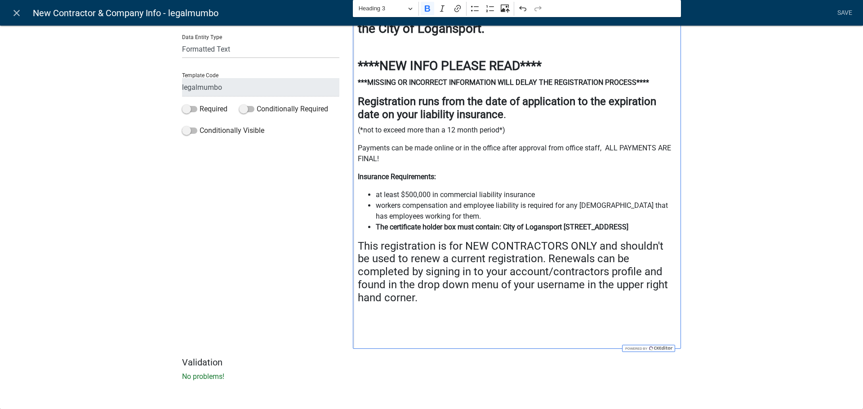
scroll to position [105, 0]
click at [509, 125] on p "(*not to exceed more than a 12 month period*)" at bounding box center [517, 130] width 319 height 11
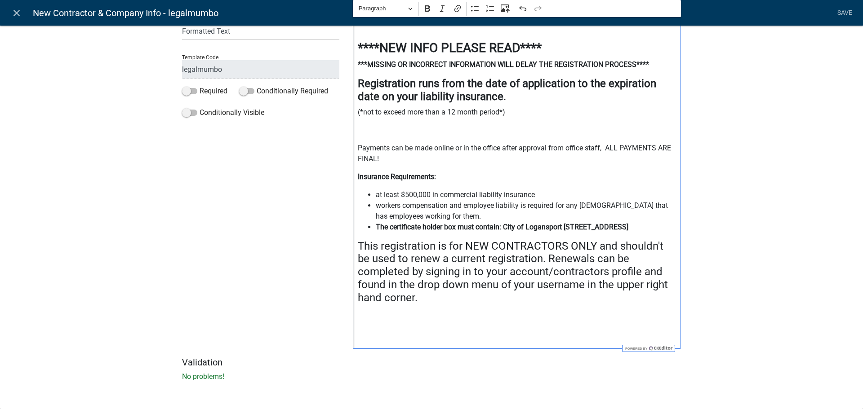
scroll to position [131, 0]
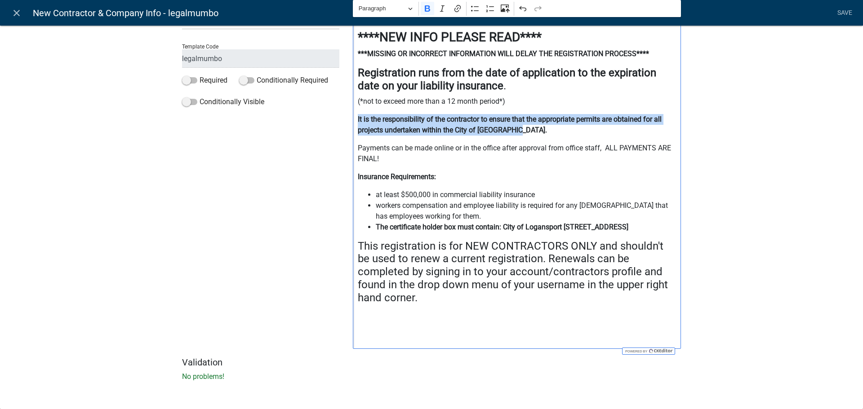
drag, startPoint x: 514, startPoint y: 122, endPoint x: 348, endPoint y: 116, distance: 166.0
click at [348, 116] on div "Insert Data Fee Recipients City Email Address Full Name Phone Number State Stre…" at bounding box center [517, 135] width 342 height 445
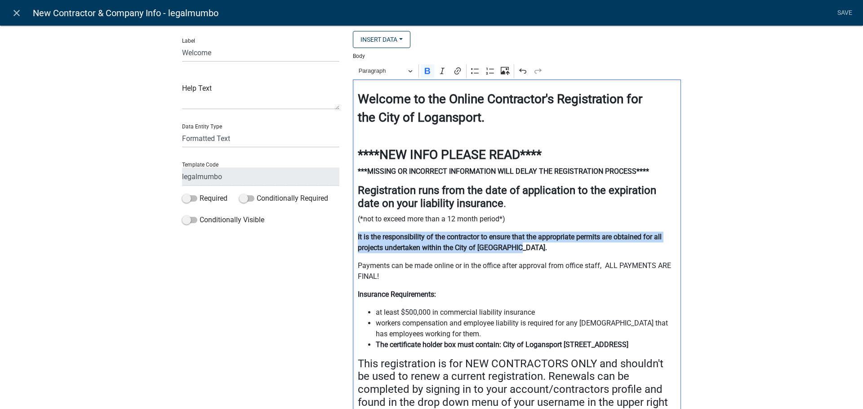
scroll to position [0, 0]
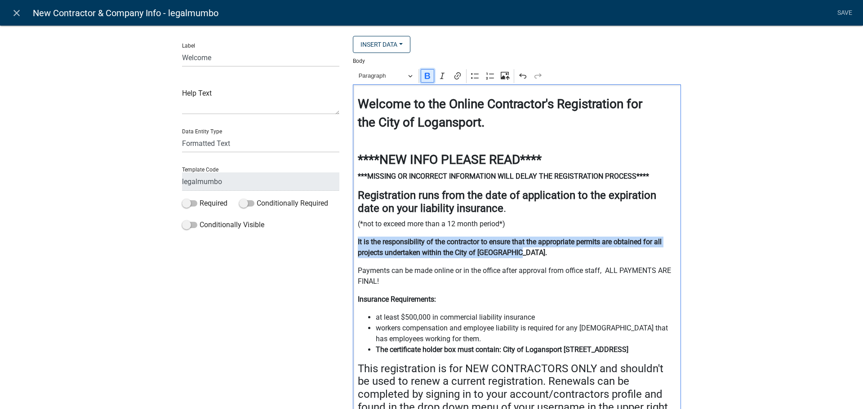
click at [427, 78] on icon "Editor toolbar" at bounding box center [427, 76] width 5 height 6
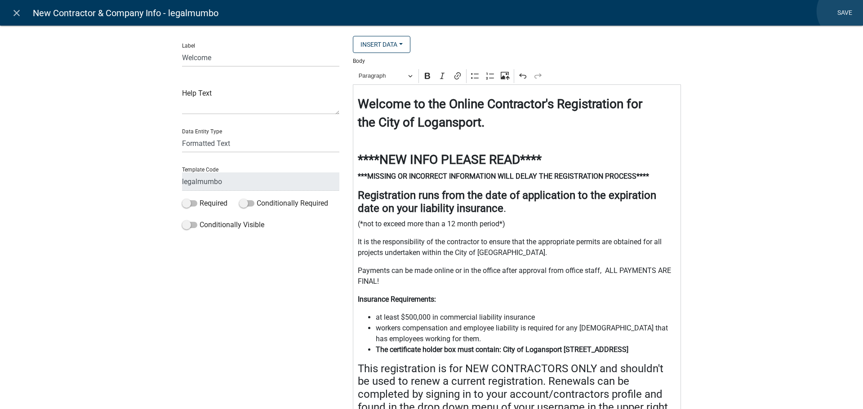
click at [845, 11] on link "Save" at bounding box center [844, 12] width 22 height 17
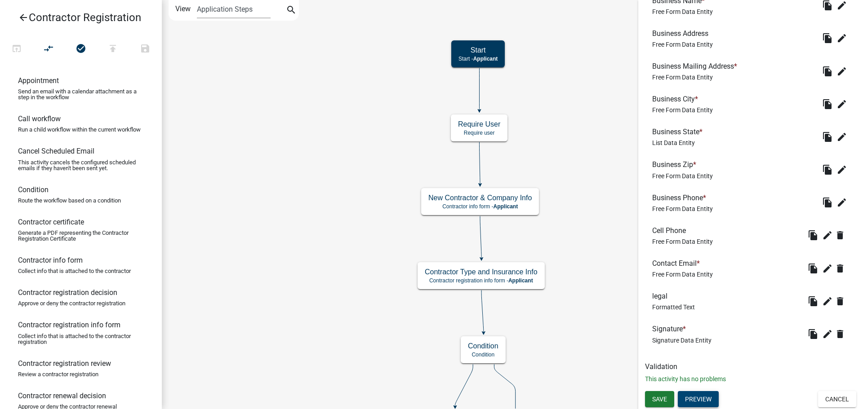
scroll to position [443, 0]
click at [651, 402] on button "Save" at bounding box center [659, 399] width 29 height 16
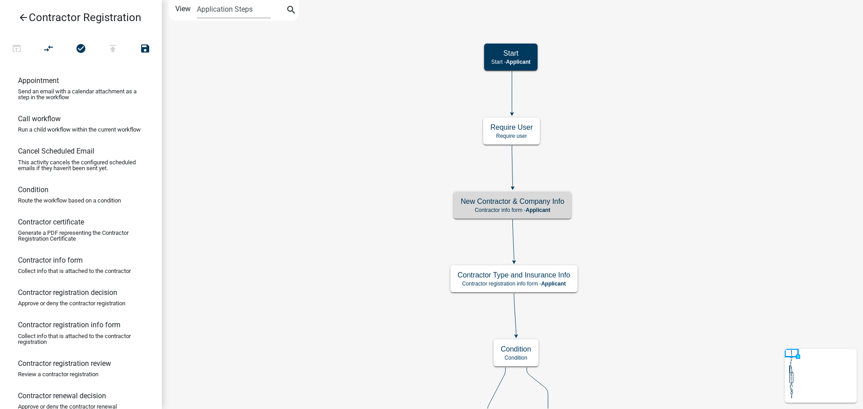
scroll to position [0, 0]
click at [552, 215] on div "New Contractor & Company Info Contractor info form - Applicant" at bounding box center [513, 205] width 118 height 27
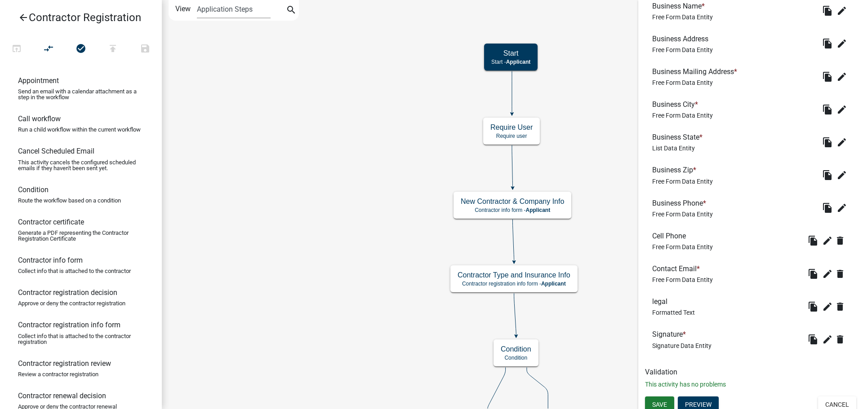
scroll to position [443, 0]
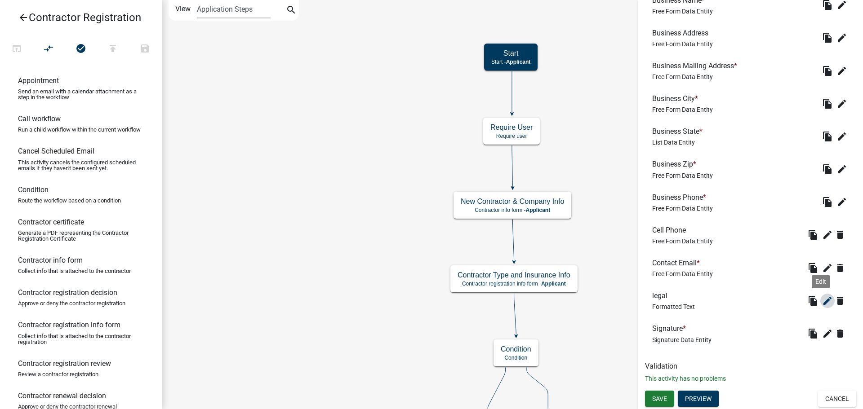
click at [822, 303] on icon "edit" at bounding box center [827, 301] width 11 height 11
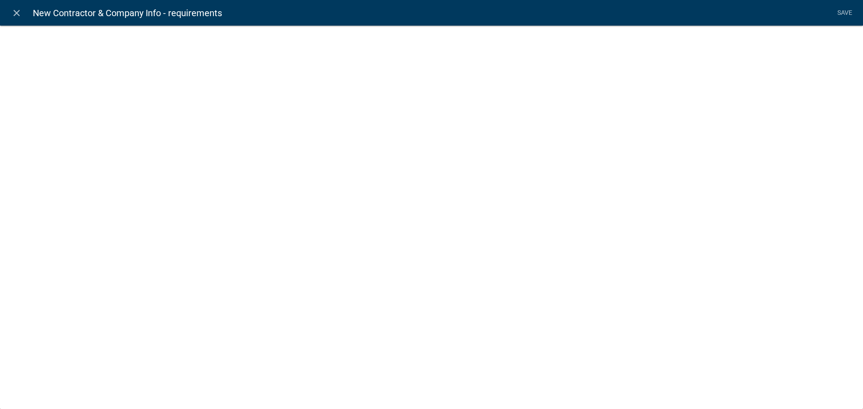
select select "rich-text"
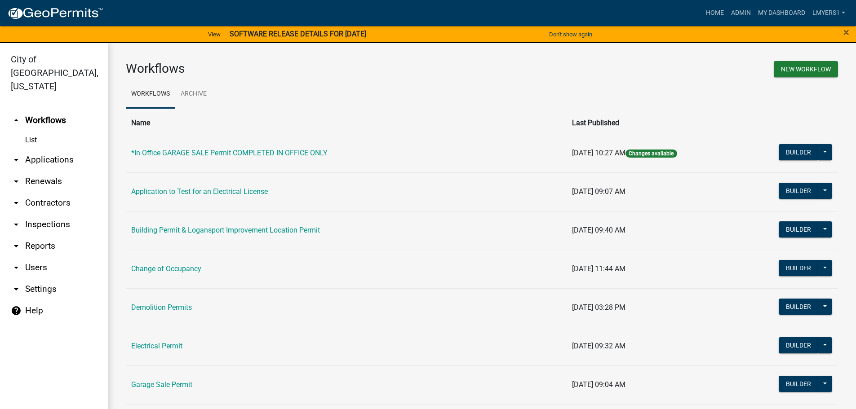
click at [64, 193] on link "arrow_drop_down Contractors" at bounding box center [54, 203] width 108 height 22
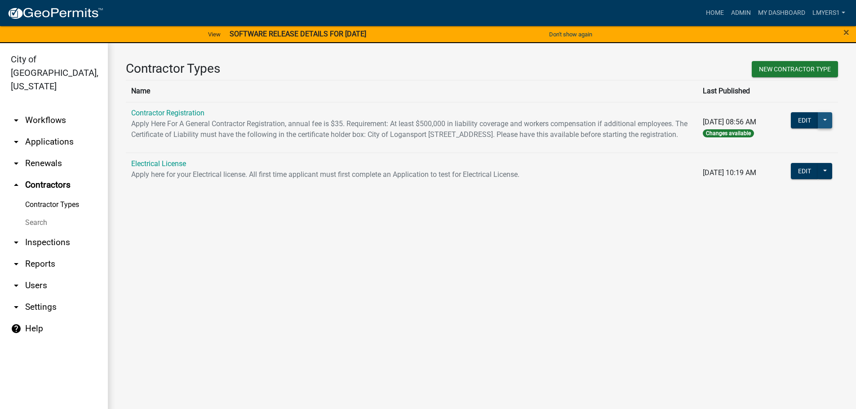
click at [826, 123] on button at bounding box center [825, 120] width 14 height 16
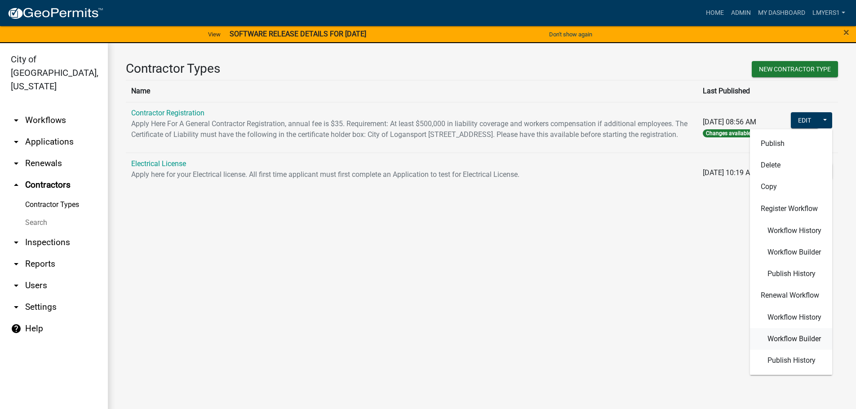
click at [794, 340] on span "Workflow Builder" at bounding box center [794, 339] width 53 height 7
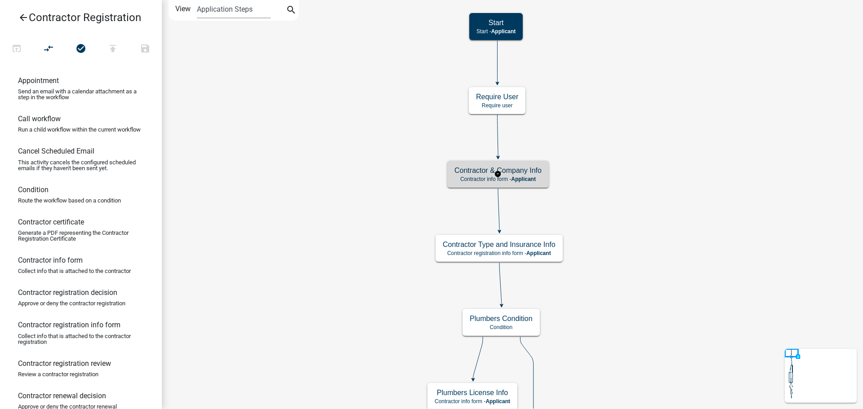
click at [512, 177] on span "Applicant" at bounding box center [523, 179] width 25 height 6
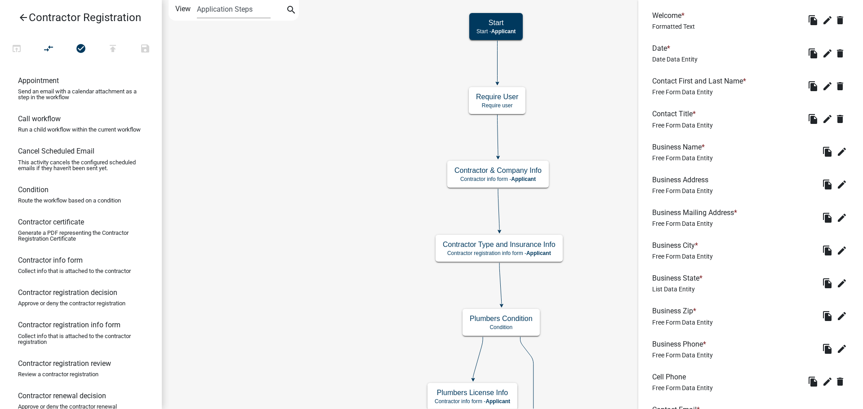
scroll to position [140, 0]
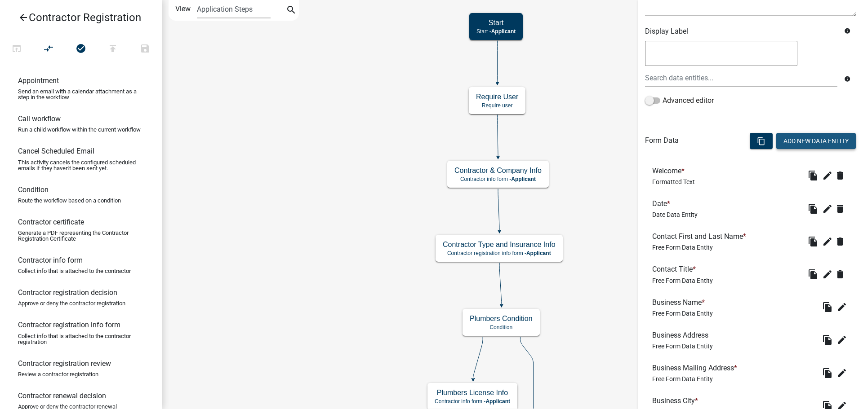
click at [800, 138] on button "Add New Data Entity" at bounding box center [816, 141] width 80 height 16
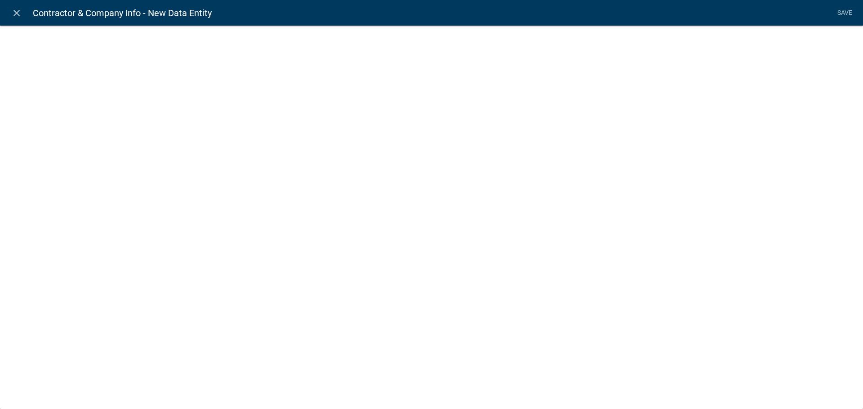
select select
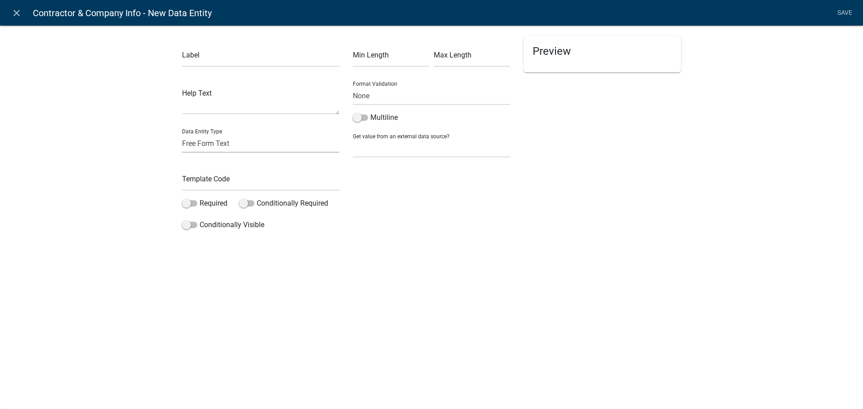
click at [231, 140] on select "Free Form Text Display Entity Value Fee Numeric Data Date Map Sketch Data List …" at bounding box center [260, 143] width 157 height 18
select select "rich-text"
click at [182, 134] on select "Free Form Text Display Entity Value Fee Numeric Data Date Map Sketch Data List …" at bounding box center [260, 143] width 157 height 18
select select "rich-text"
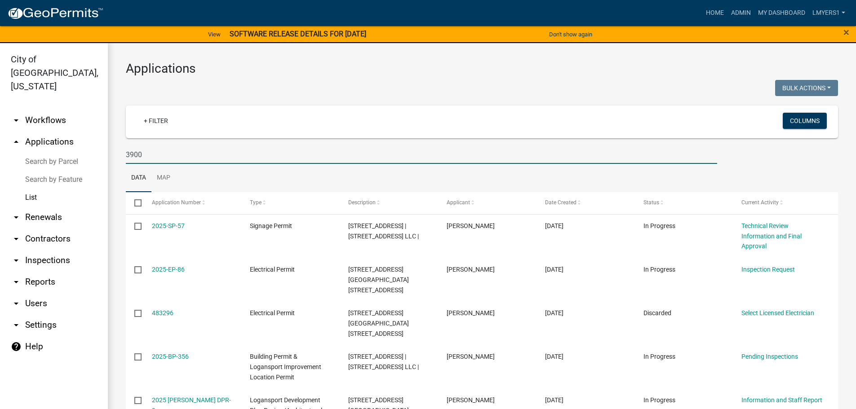
scroll to position [45, 0]
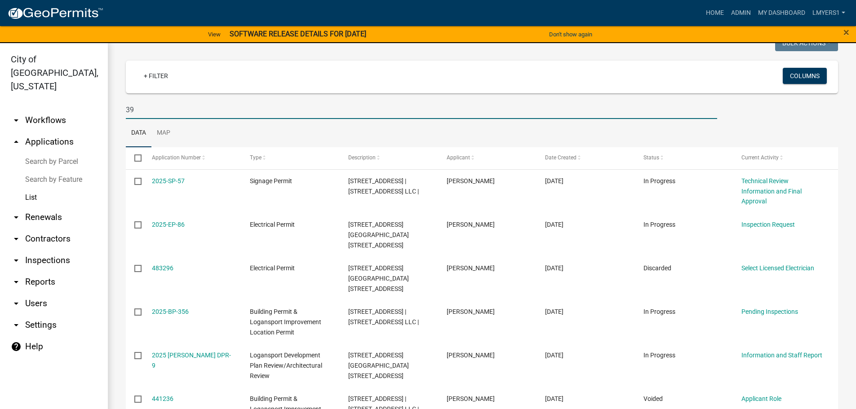
type input "3"
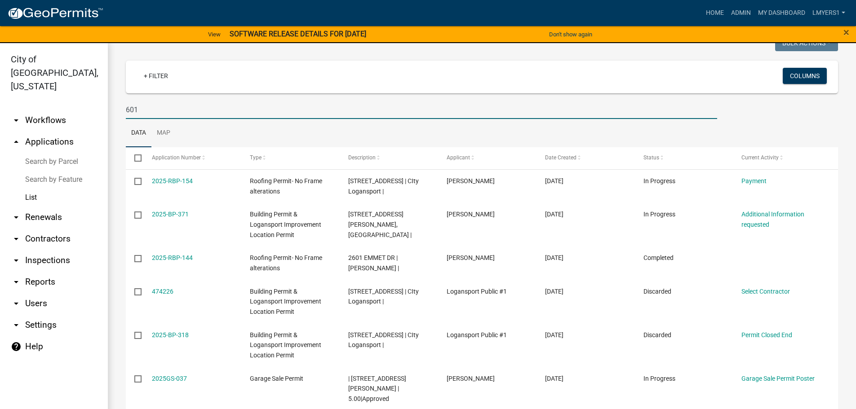
type input "601"
click at [40, 228] on link "arrow_drop_down Contractors" at bounding box center [54, 239] width 108 height 22
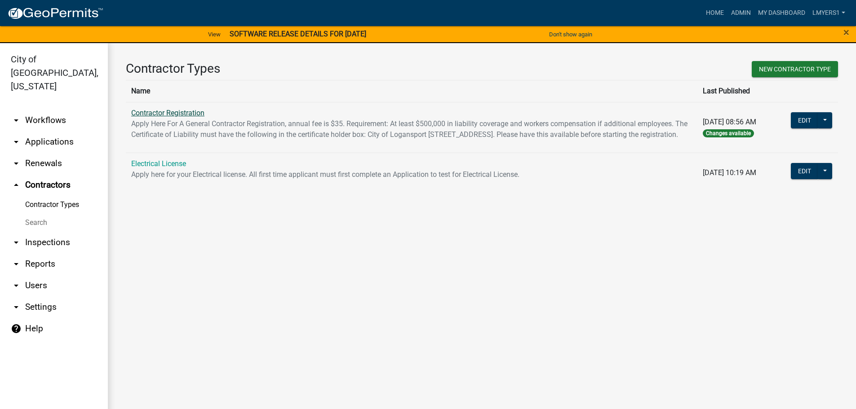
click at [159, 115] on link "Contractor Registration" at bounding box center [167, 113] width 73 height 9
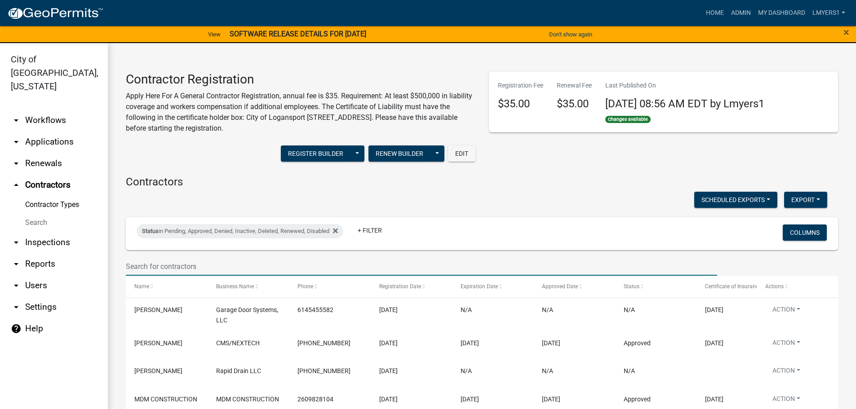
click at [191, 268] on input "text" at bounding box center [422, 267] width 592 height 18
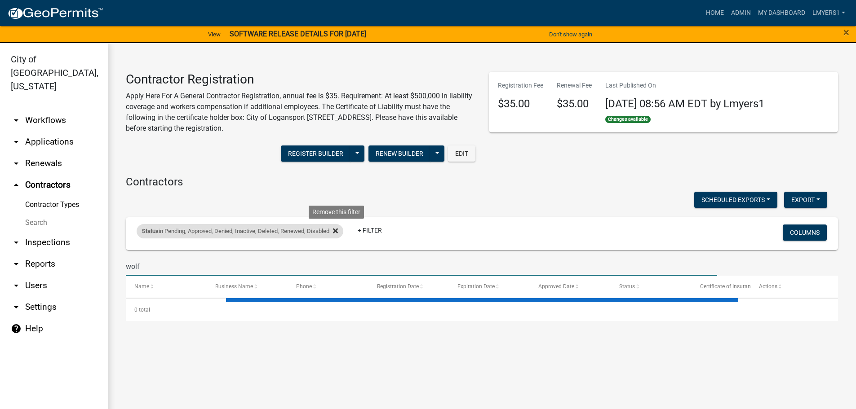
type input "wolf"
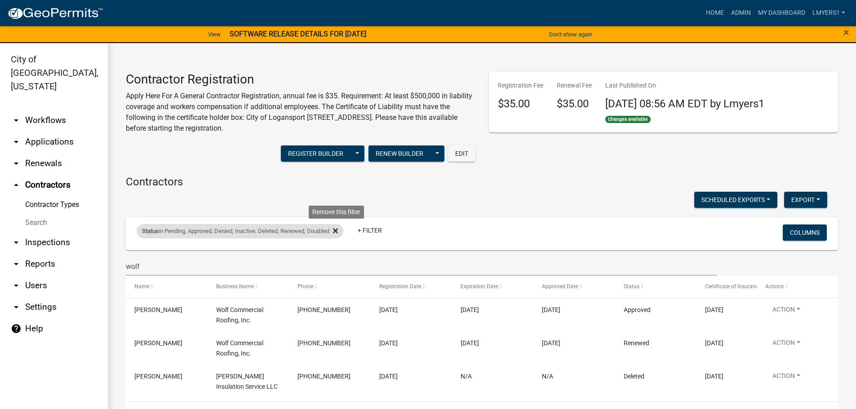
click at [337, 229] on icon at bounding box center [335, 230] width 5 height 7
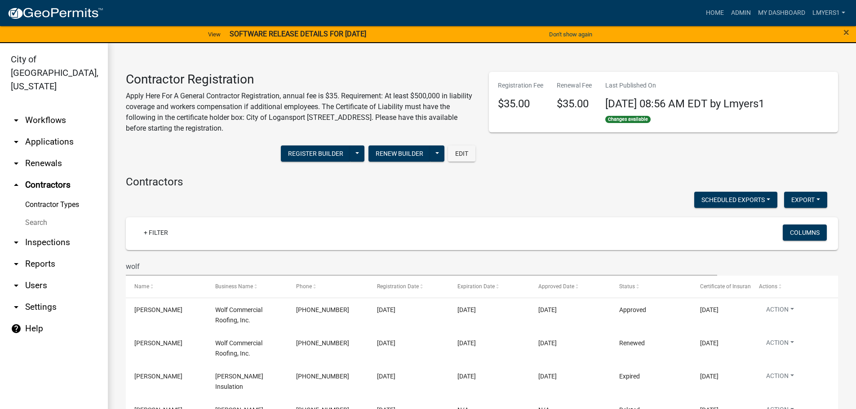
click at [59, 132] on link "arrow_drop_down Applications" at bounding box center [54, 142] width 108 height 22
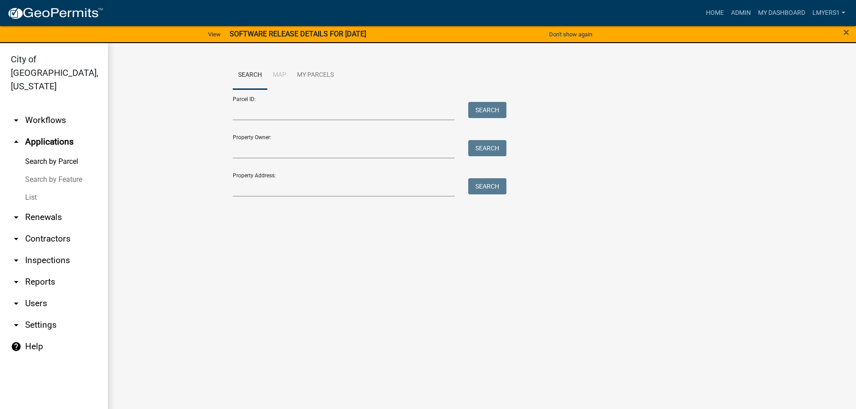
click at [40, 189] on link "List" at bounding box center [54, 198] width 108 height 18
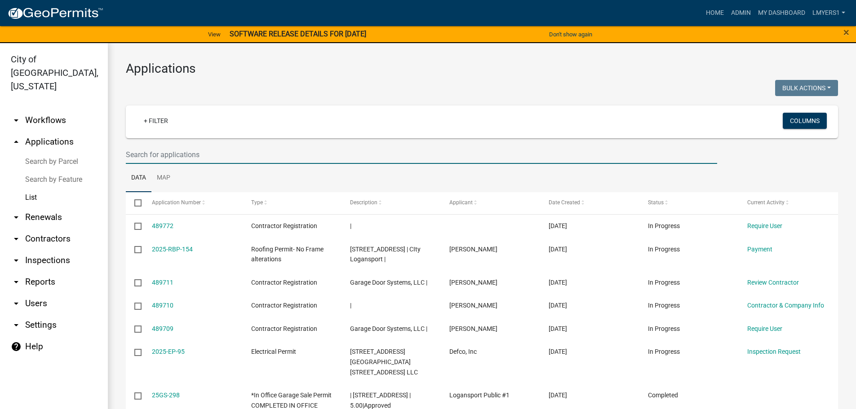
click at [159, 149] on input "text" at bounding box center [422, 155] width 592 height 18
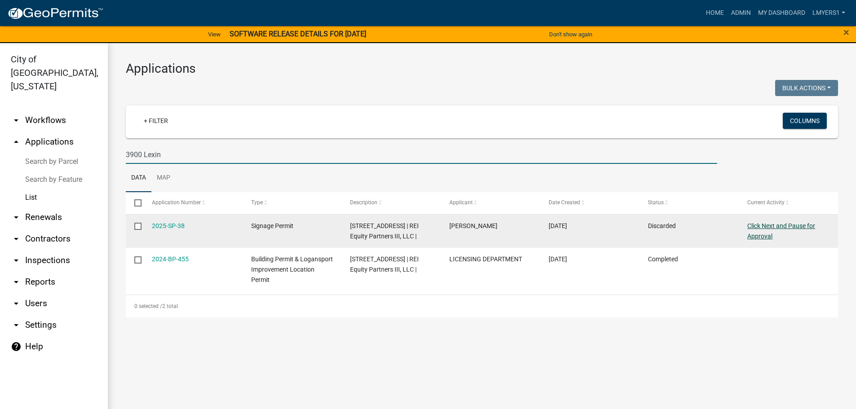
type input "3900 Lexin"
click at [795, 224] on link "Click Next and Pause for Approval" at bounding box center [782, 231] width 68 height 18
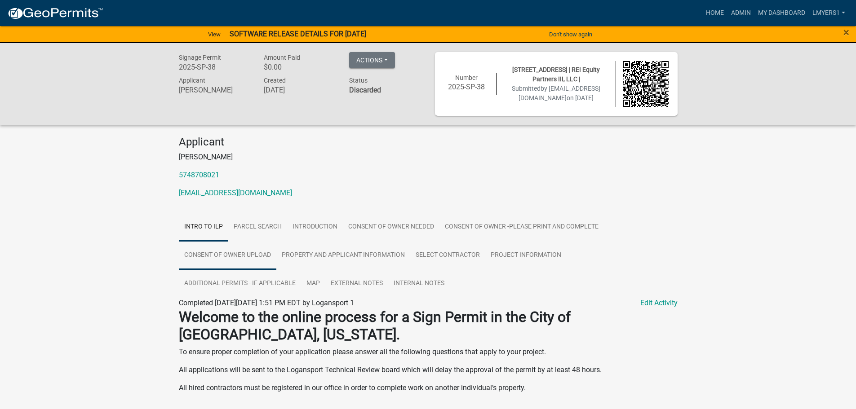
scroll to position [31, 0]
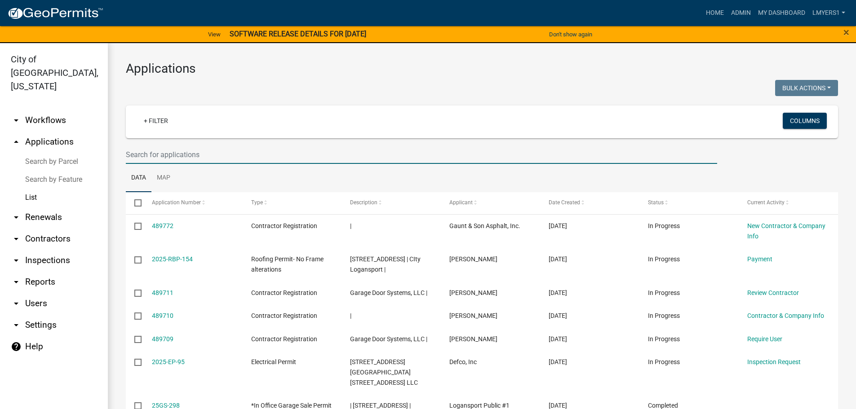
click at [147, 158] on input "text" at bounding box center [422, 155] width 592 height 18
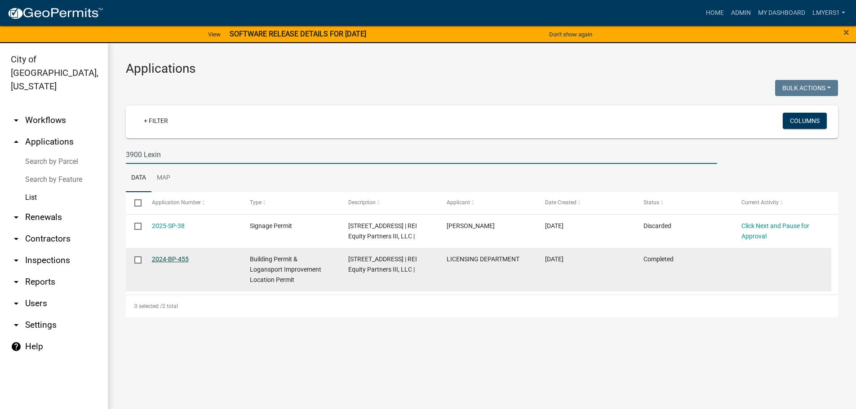
type input "3900 Lexin"
click at [169, 257] on link "2024-BP-455" at bounding box center [170, 259] width 37 height 7
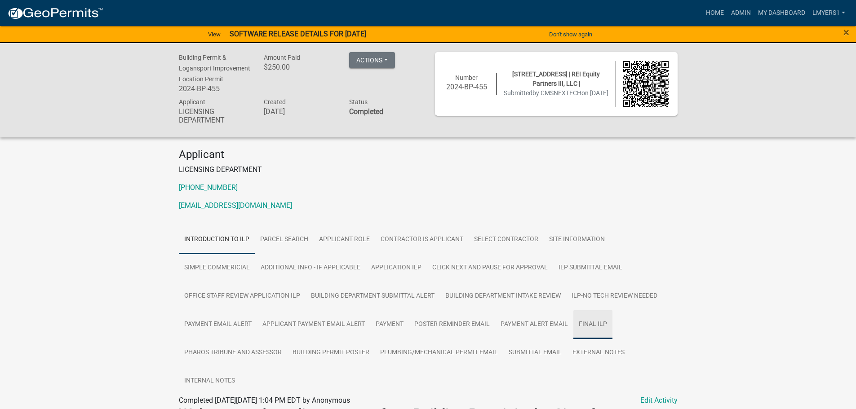
click at [598, 330] on link "FINAL ILP" at bounding box center [593, 325] width 39 height 29
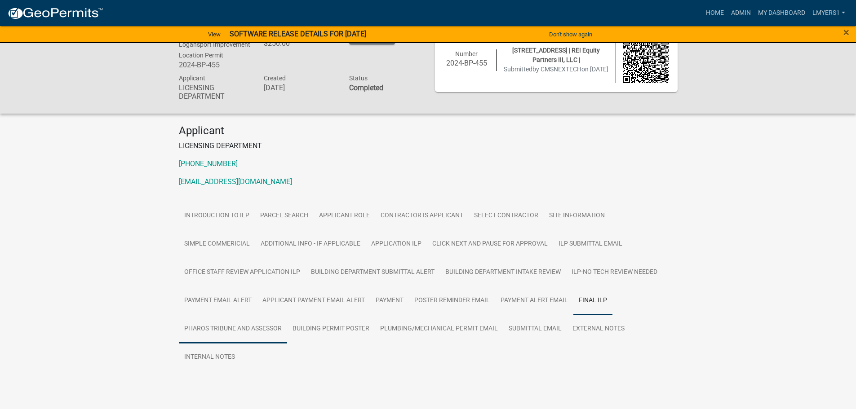
scroll to position [45, 0]
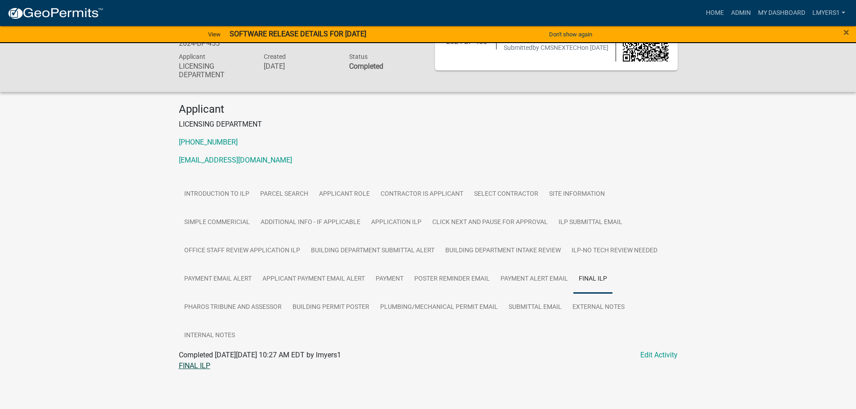
click at [206, 368] on link "FINAL ILP" at bounding box center [194, 366] width 31 height 9
click at [716, 13] on link "Home" at bounding box center [715, 12] width 25 height 17
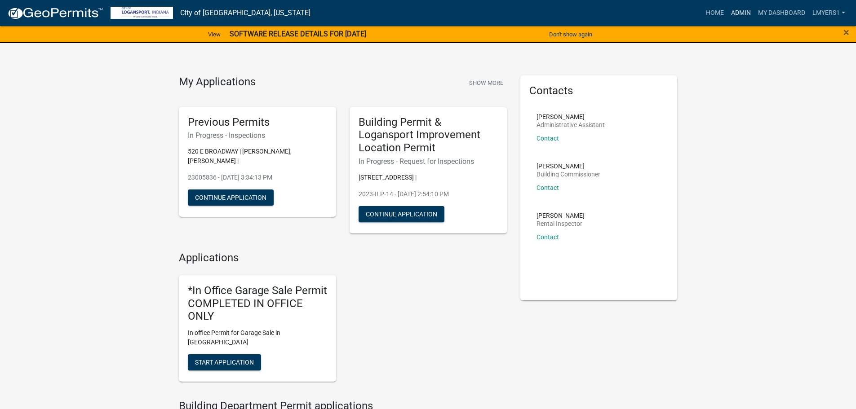
click at [746, 9] on link "Admin" at bounding box center [741, 12] width 27 height 17
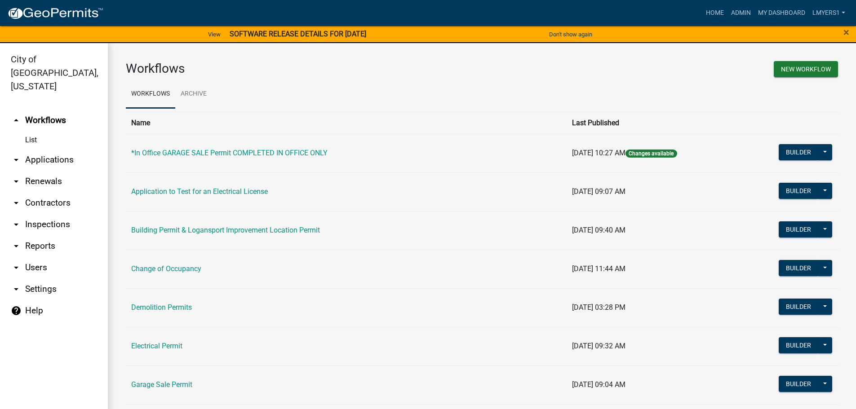
click at [65, 149] on link "arrow_drop_down Applications" at bounding box center [54, 160] width 108 height 22
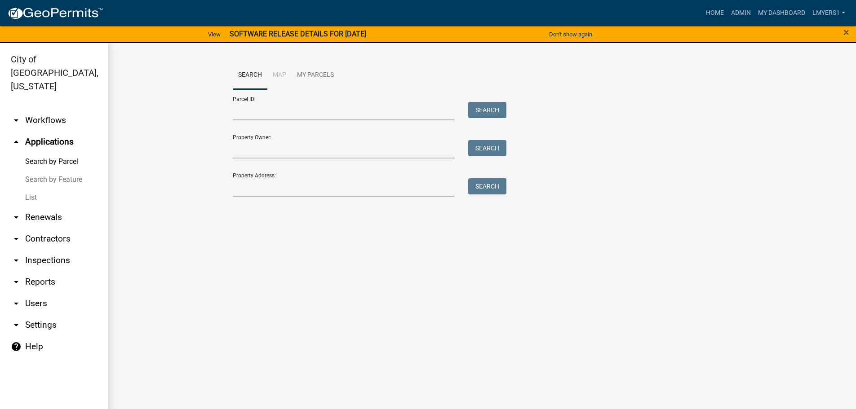
click at [46, 228] on link "arrow_drop_down Contractors" at bounding box center [54, 239] width 108 height 22
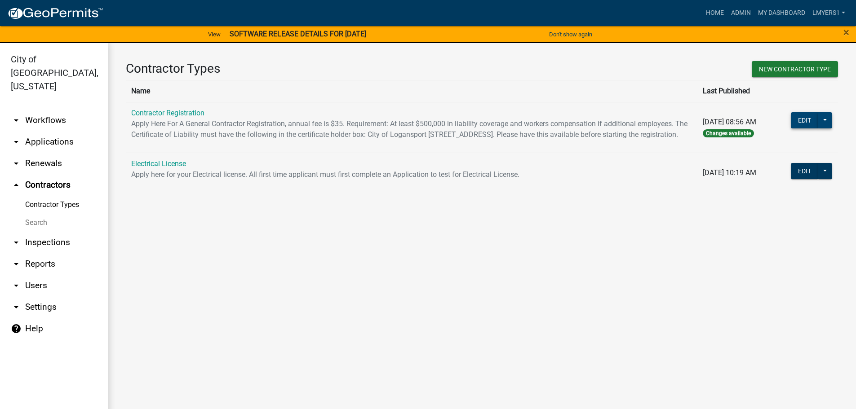
drag, startPoint x: 804, startPoint y: 120, endPoint x: 825, endPoint y: 121, distance: 21.6
click at [827, 124] on div "Edit Publish Delete Copy Register Workflow Workflow History Workflow Builder Pu…" at bounding box center [811, 121] width 41 height 18
click at [825, 121] on button at bounding box center [825, 120] width 14 height 16
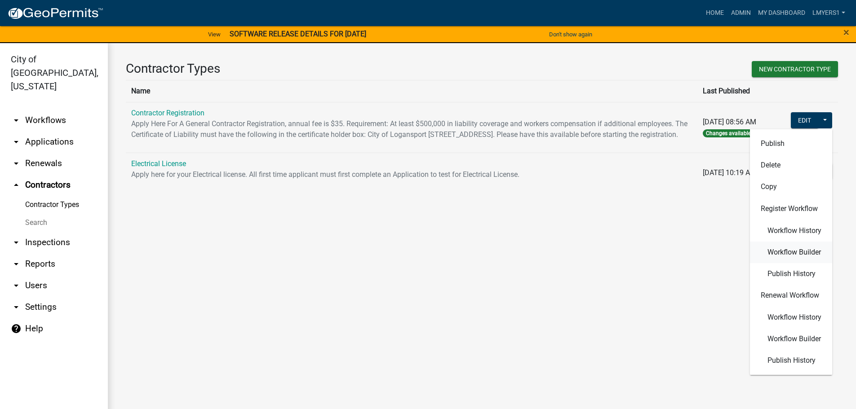
click at [808, 252] on span "Workflow Builder" at bounding box center [794, 252] width 53 height 7
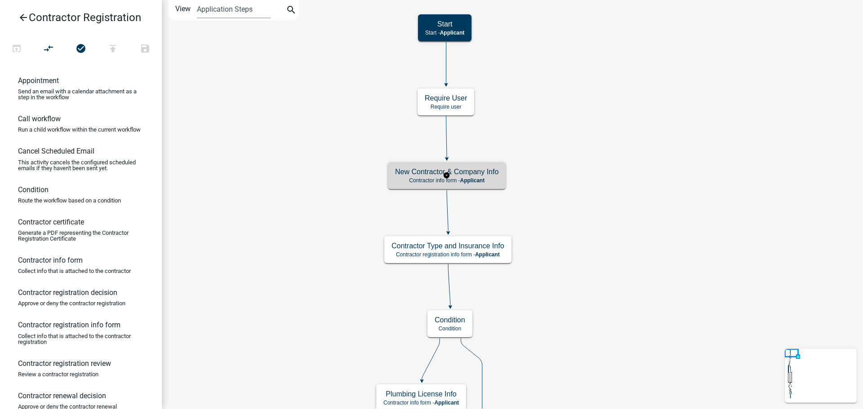
click at [473, 183] on span "Applicant" at bounding box center [472, 181] width 25 height 6
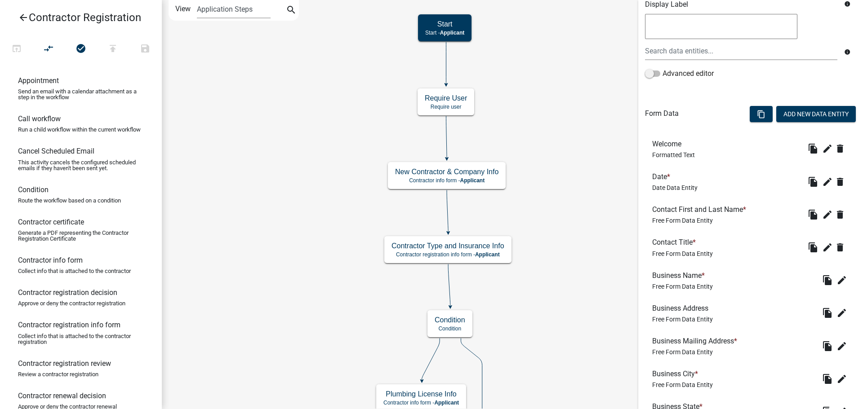
scroll to position [225, 0]
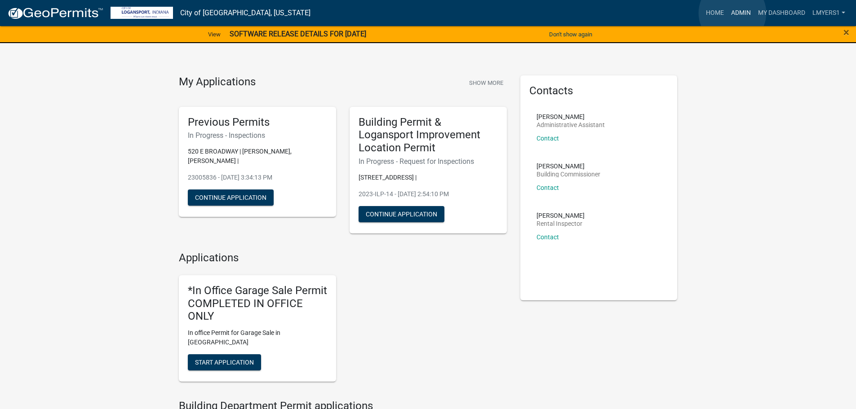
click at [733, 13] on link "Admin" at bounding box center [741, 12] width 27 height 17
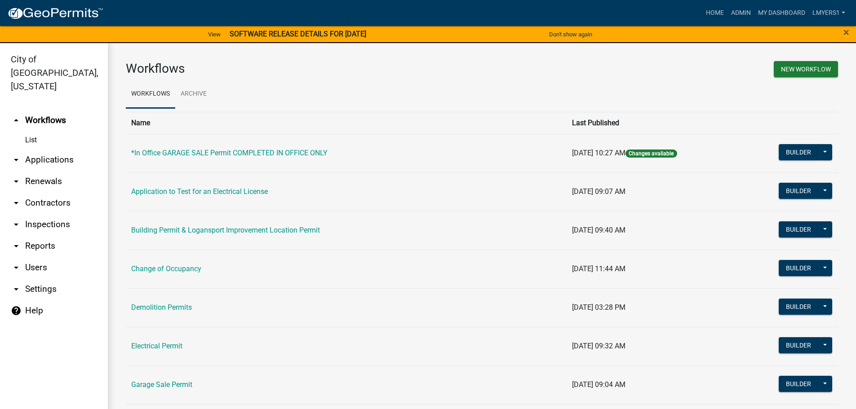
click at [46, 149] on link "arrow_drop_down Applications" at bounding box center [54, 160] width 108 height 22
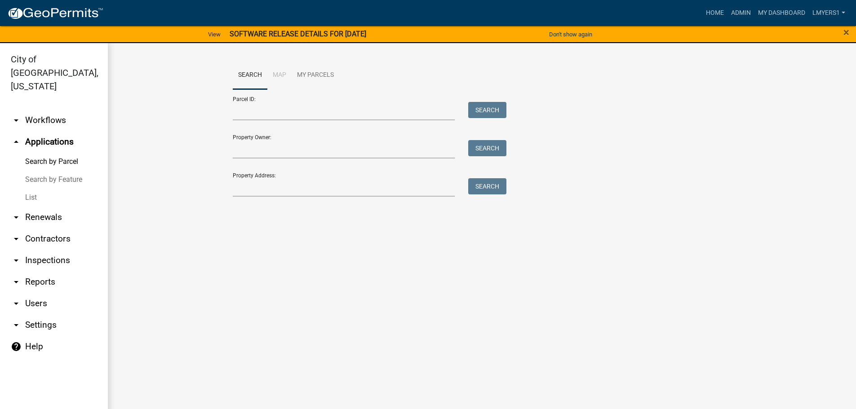
click at [35, 189] on link "List" at bounding box center [54, 198] width 108 height 18
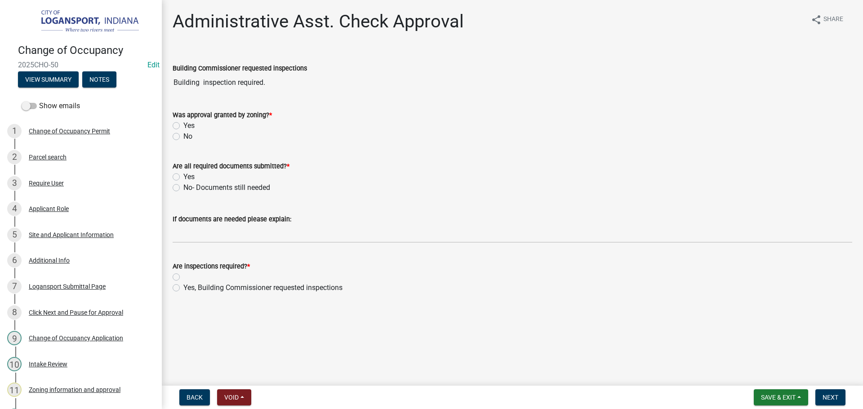
click at [183, 135] on label "No" at bounding box center [187, 136] width 9 height 11
click at [183, 135] on input "No" at bounding box center [186, 134] width 6 height 6
radio input "true"
click at [183, 124] on label "Yes" at bounding box center [188, 125] width 11 height 11
click at [183, 124] on input "Yes" at bounding box center [186, 123] width 6 height 6
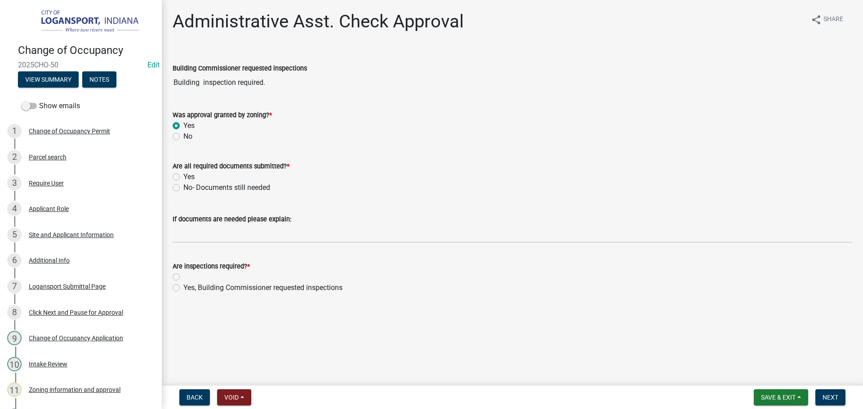
radio input "true"
click at [183, 176] on label "Yes" at bounding box center [188, 177] width 11 height 11
click at [183, 176] on input "Yes" at bounding box center [186, 175] width 6 height 6
radio input "true"
click at [183, 289] on label "Yes, Building Commissioner requested inspections" at bounding box center [262, 288] width 159 height 11
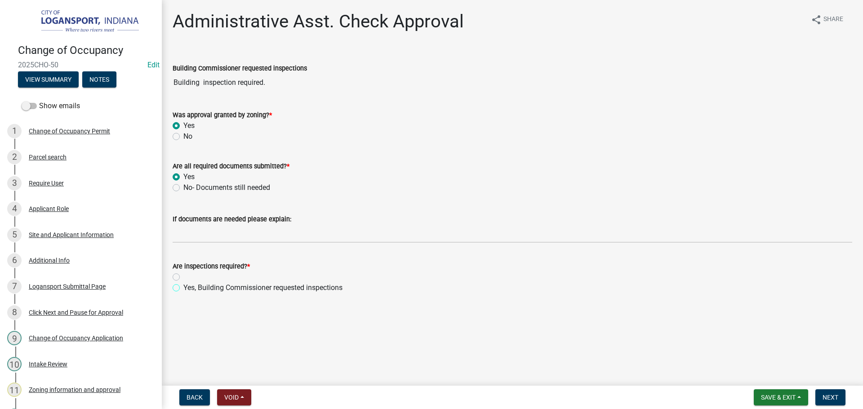
click at [183, 289] on input "Yes, Building Commissioner requested inspections" at bounding box center [186, 286] width 6 height 6
radio input "true"
click at [831, 395] on span "Next" at bounding box center [831, 397] width 16 height 7
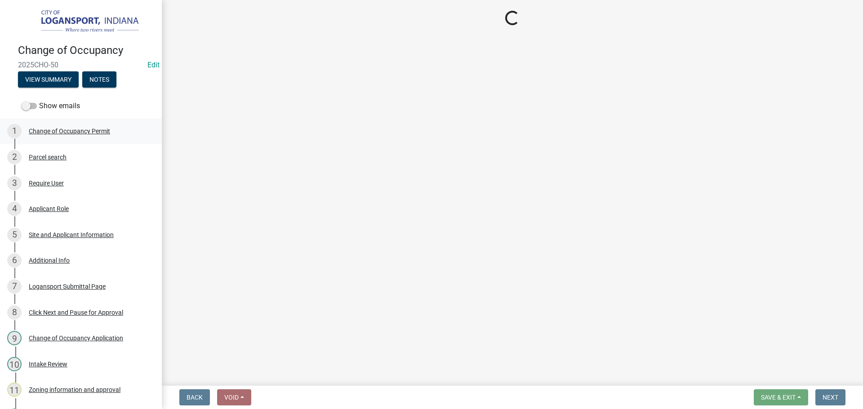
select select "3: 3"
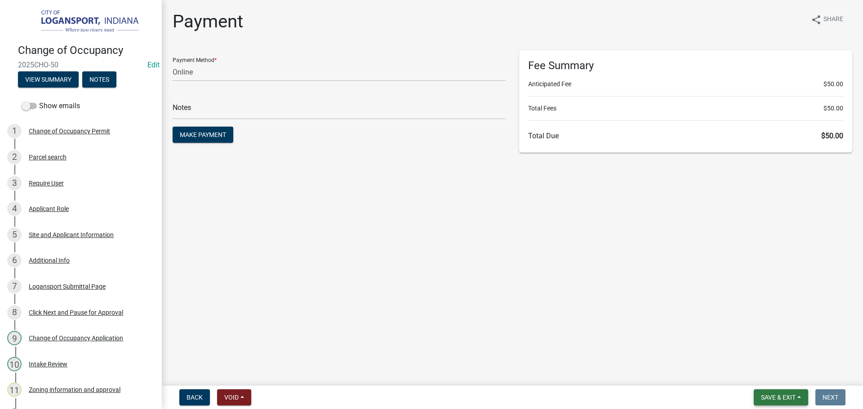
click at [784, 400] on span "Save & Exit" at bounding box center [778, 397] width 35 height 7
click at [781, 379] on button "Save & Exit" at bounding box center [772, 375] width 72 height 22
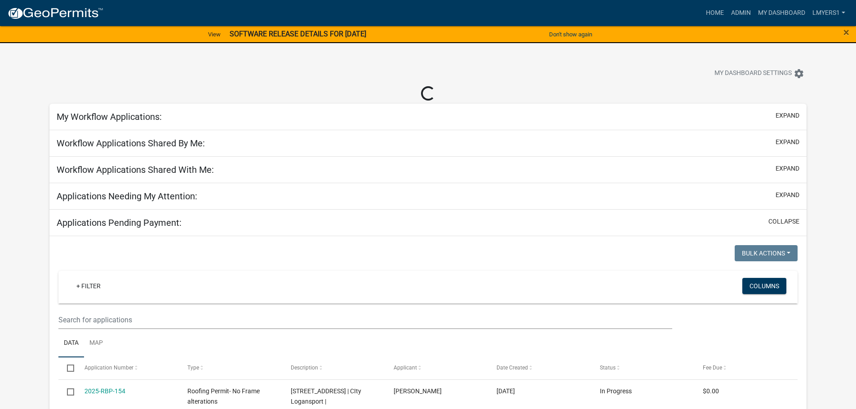
select select "2: 50"
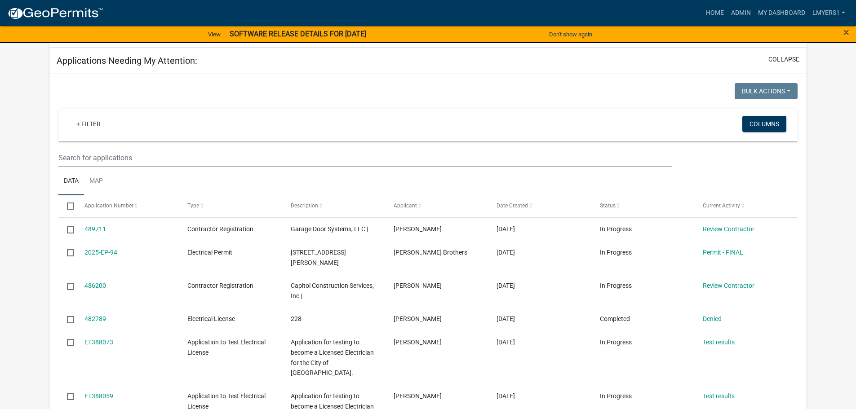
scroll to position [90, 0]
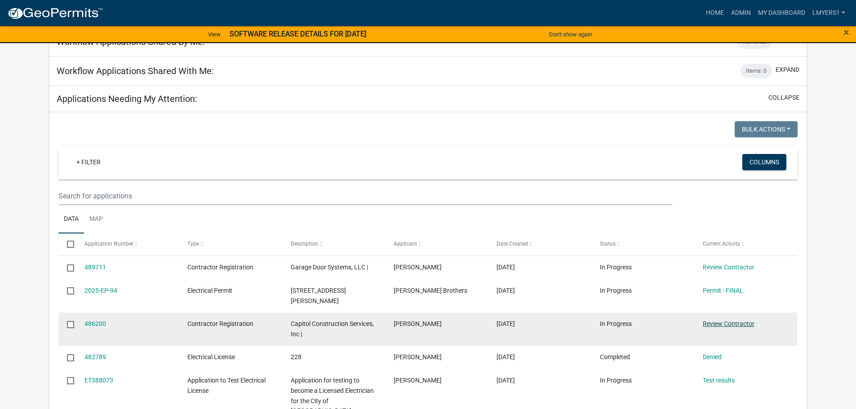
click at [719, 321] on link "Review Contractor" at bounding box center [729, 323] width 52 height 7
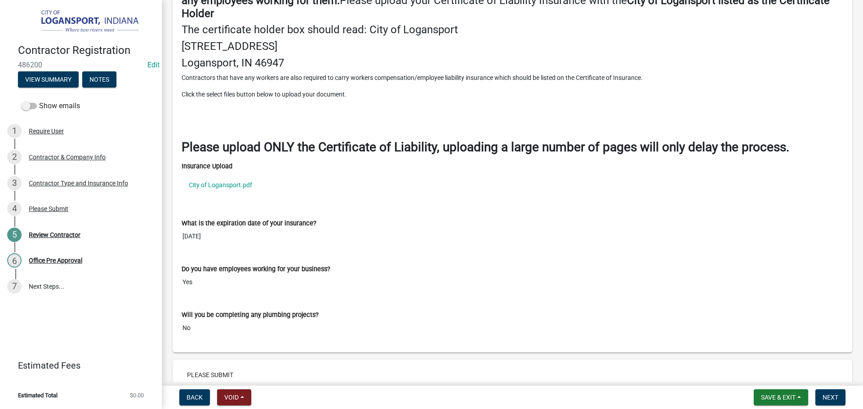
scroll to position [1150, 0]
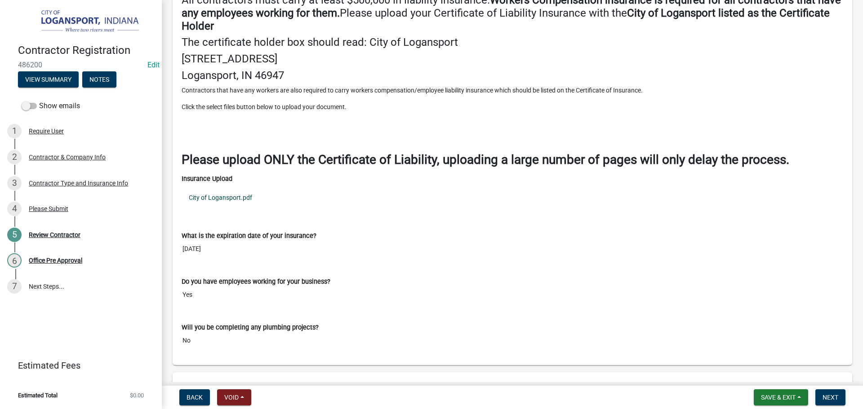
click at [220, 199] on link "City of Logansport.pdf" at bounding box center [513, 197] width 662 height 21
click at [827, 396] on span "Next" at bounding box center [831, 397] width 16 height 7
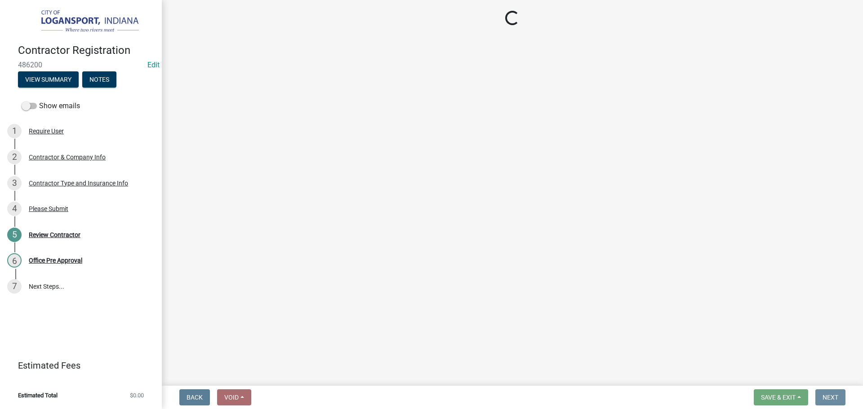
scroll to position [0, 0]
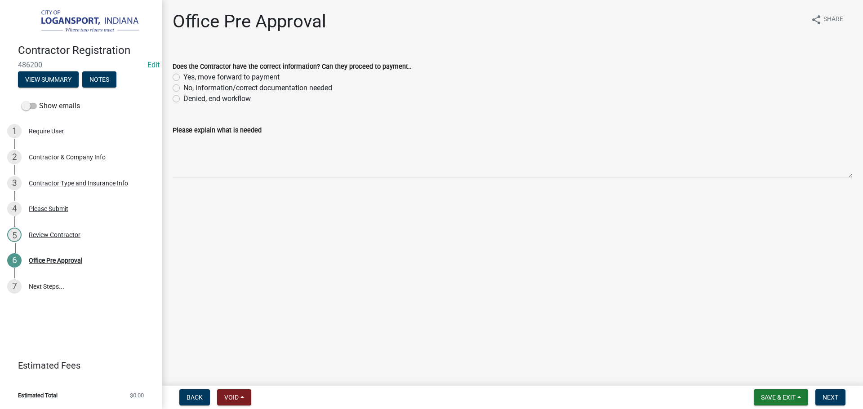
click at [183, 78] on label "Yes, move forward to payment" at bounding box center [231, 77] width 96 height 11
click at [183, 78] on input "Yes, move forward to payment" at bounding box center [186, 75] width 6 height 6
radio input "true"
click at [832, 399] on span "Next" at bounding box center [831, 397] width 16 height 7
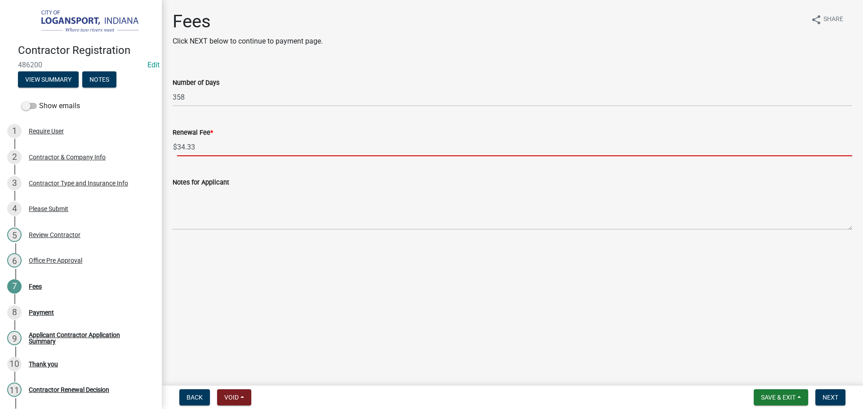
drag, startPoint x: 202, startPoint y: 147, endPoint x: 178, endPoint y: 147, distance: 24.3
click at [178, 147] on input "34.33" at bounding box center [514, 147] width 675 height 18
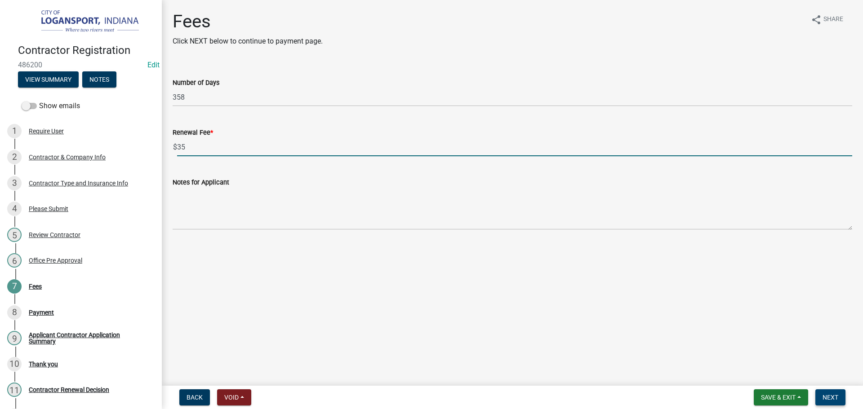
type input "35"
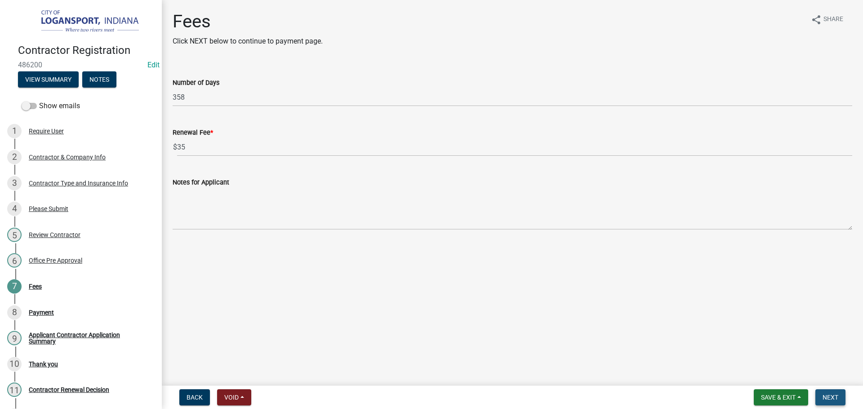
click at [829, 398] on span "Next" at bounding box center [831, 397] width 16 height 7
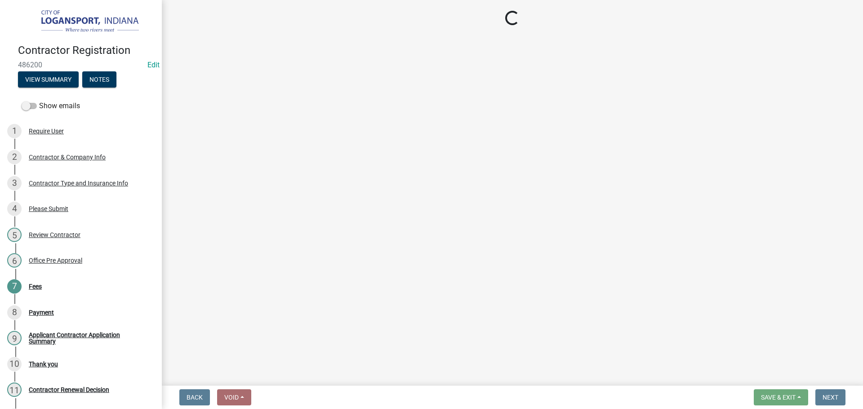
select select "3: 3"
